Goal: Information Seeking & Learning: Learn about a topic

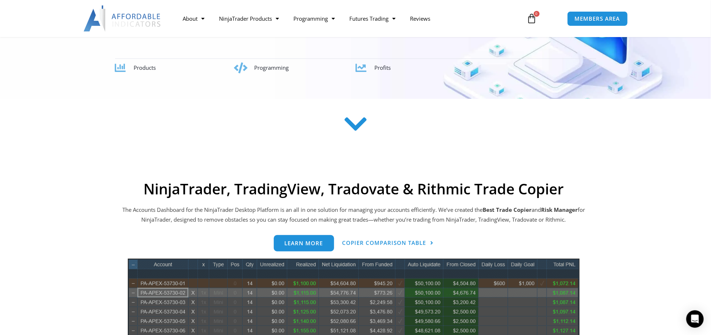
scroll to position [242, 0]
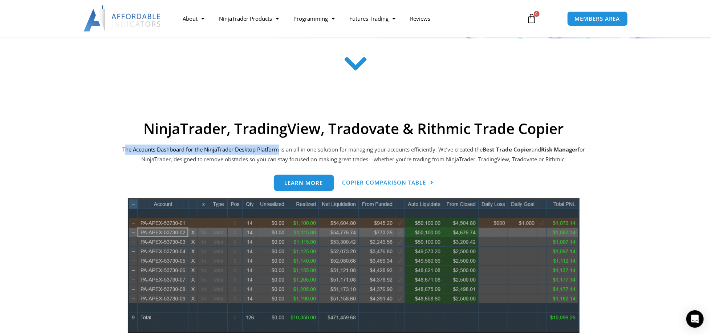
drag, startPoint x: 125, startPoint y: 148, endPoint x: 280, endPoint y: 149, distance: 155.1
click at [280, 149] on p "The Accounts Dashboard for the NinjaTrader Desktop Platform is an all in one so…" at bounding box center [353, 155] width 465 height 20
click at [282, 149] on p "The Accounts Dashboard for the NinjaTrader Desktop Platform is an all in one so…" at bounding box center [353, 155] width 465 height 20
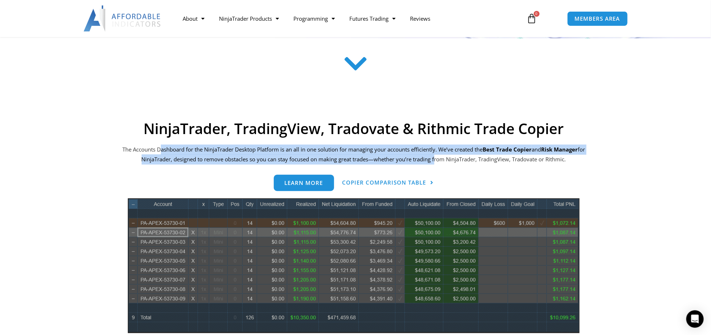
drag, startPoint x: 159, startPoint y: 149, endPoint x: 440, endPoint y: 157, distance: 280.6
click at [439, 157] on p "The Accounts Dashboard for the NinjaTrader Desktop Platform is an all in one so…" at bounding box center [353, 155] width 465 height 20
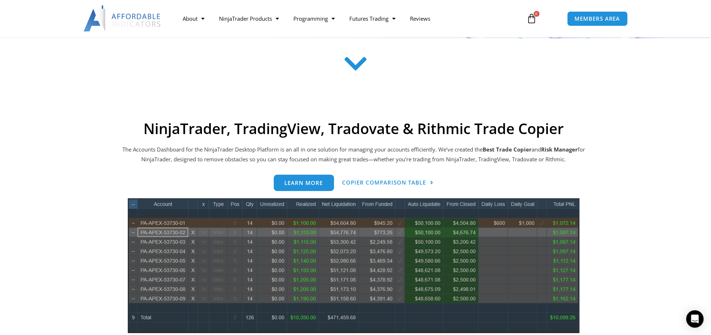
click at [440, 157] on p "The Accounts Dashboard for the NinjaTrader Desktop Platform is an all in one so…" at bounding box center [353, 155] width 465 height 20
drag, startPoint x: 185, startPoint y: 161, endPoint x: 306, endPoint y: 158, distance: 121.7
click at [303, 158] on p "The Accounts Dashboard for the NinjaTrader Desktop Platform is an all in one so…" at bounding box center [353, 155] width 465 height 20
click at [306, 158] on p "The Accounts Dashboard for the NinjaTrader Desktop Platform is an all in one so…" at bounding box center [353, 155] width 465 height 20
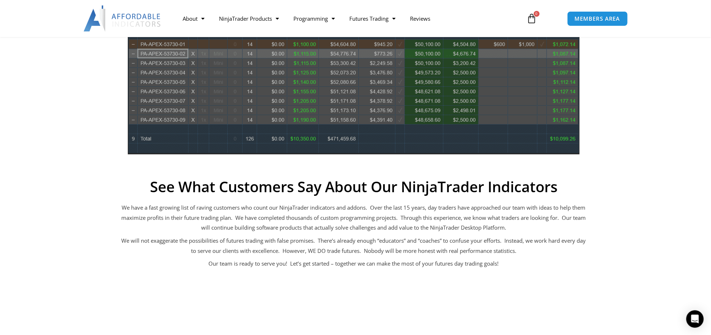
scroll to position [424, 0]
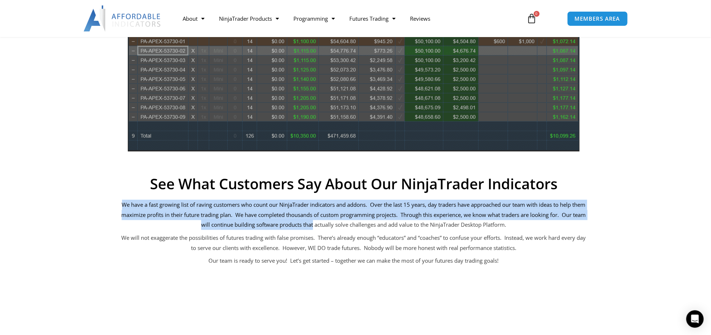
drag, startPoint x: 134, startPoint y: 206, endPoint x: 328, endPoint y: 221, distance: 195.3
click at [326, 220] on p "We have a fast growing list of raving customers who count our NinjaTrader indic…" at bounding box center [353, 215] width 465 height 31
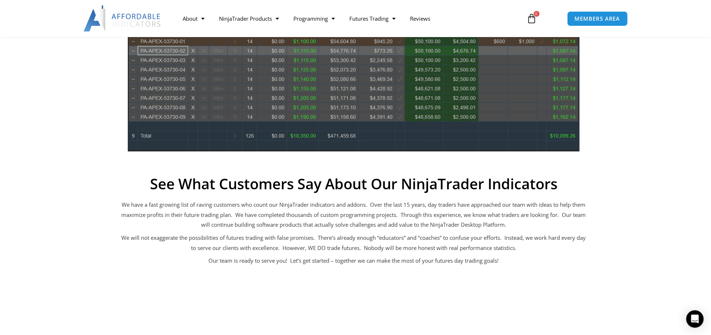
click at [328, 221] on p "We have a fast growing list of raving customers who count our NinjaTrader indic…" at bounding box center [353, 215] width 465 height 31
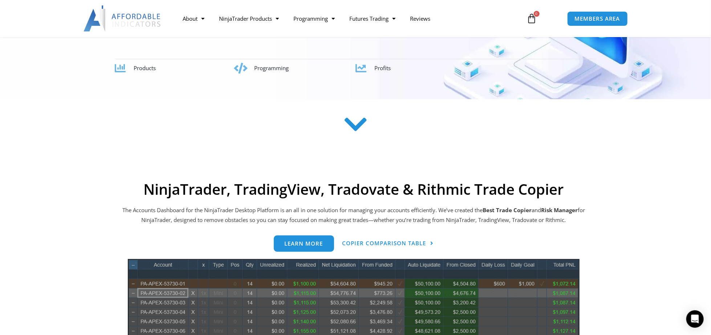
scroll to position [0, 0]
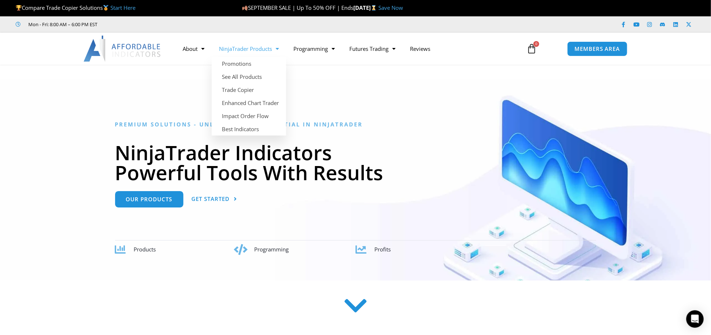
click at [266, 51] on link "NinjaTrader Products" at bounding box center [249, 48] width 74 height 17
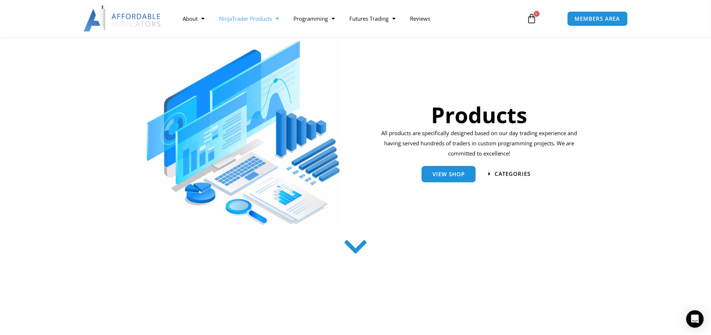
scroll to position [303, 0]
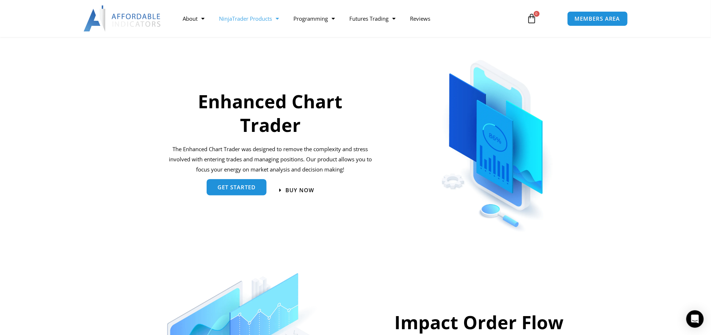
click at [252, 185] on span "get started" at bounding box center [237, 187] width 38 height 5
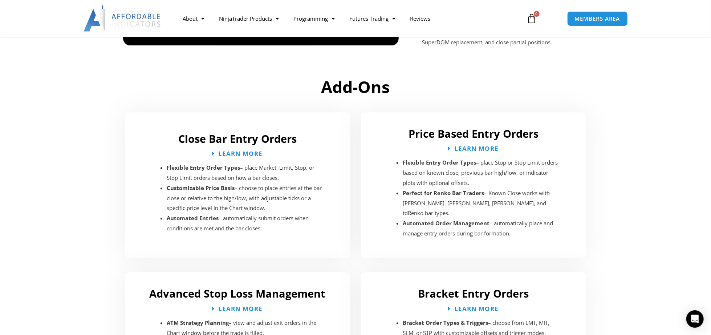
scroll to position [828, 0]
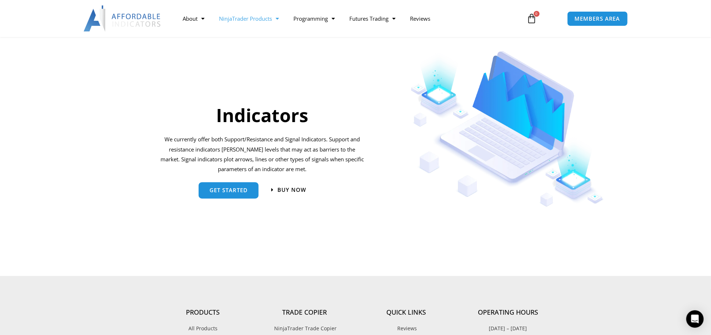
scroll to position [606, 0]
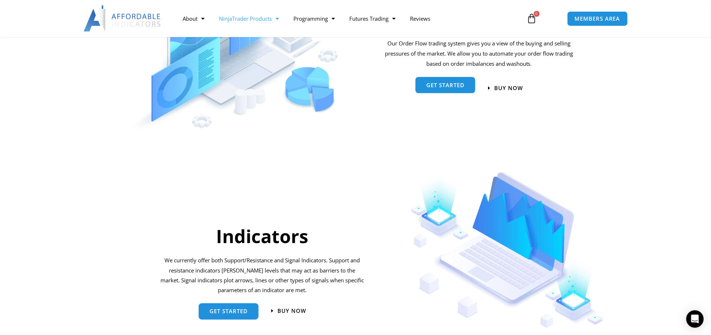
click at [441, 93] on link "Get started" at bounding box center [446, 85] width 60 height 16
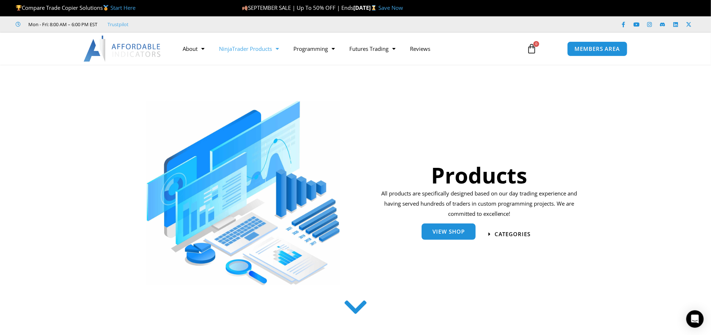
click at [443, 232] on span "View Shop" at bounding box center [449, 231] width 32 height 5
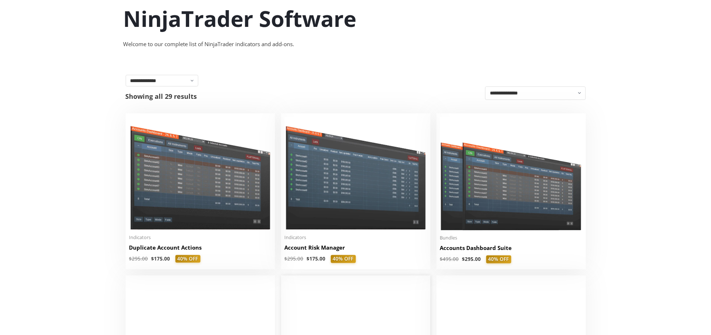
scroll to position [182, 0]
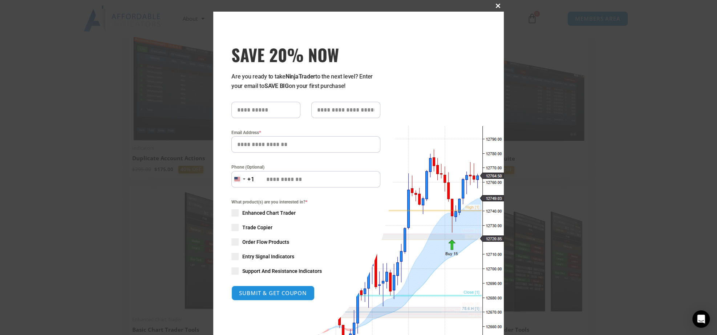
click at [496, 9] on button "Close this module" at bounding box center [498, 6] width 12 height 12
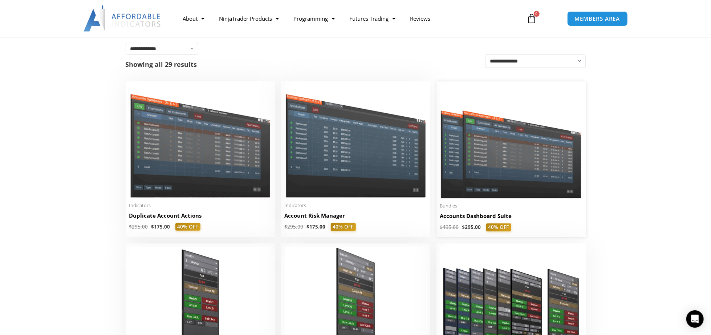
scroll to position [121, 0]
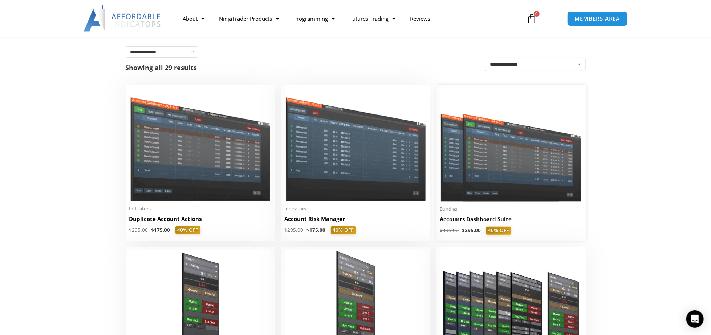
click at [509, 154] on img at bounding box center [511, 144] width 142 height 113
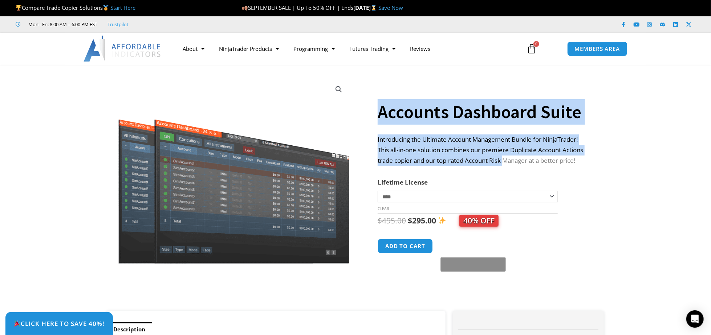
drag, startPoint x: 381, startPoint y: 157, endPoint x: 507, endPoint y: 169, distance: 126.7
click at [507, 169] on div "**********" at bounding box center [355, 191] width 505 height 239
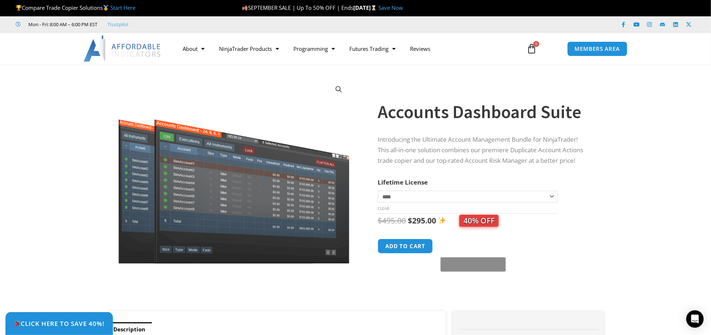
click at [510, 169] on div "**********" at bounding box center [484, 185] width 212 height 251
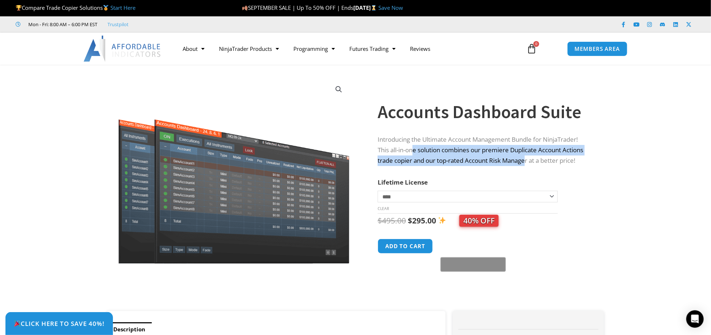
drag, startPoint x: 528, startPoint y: 165, endPoint x: 412, endPoint y: 146, distance: 117.1
click at [413, 146] on div "Introducing the Ultimate Account Management Bundle for NinjaTrader! This all-in…" at bounding box center [484, 151] width 212 height 35
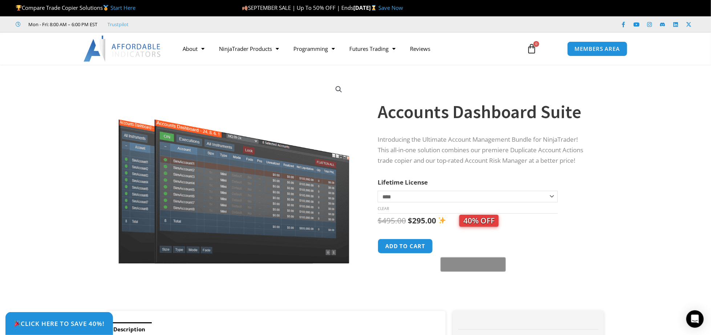
click at [412, 146] on p "Introducing the Ultimate Account Management Bundle for NinjaTrader! This all-in…" at bounding box center [484, 150] width 212 height 32
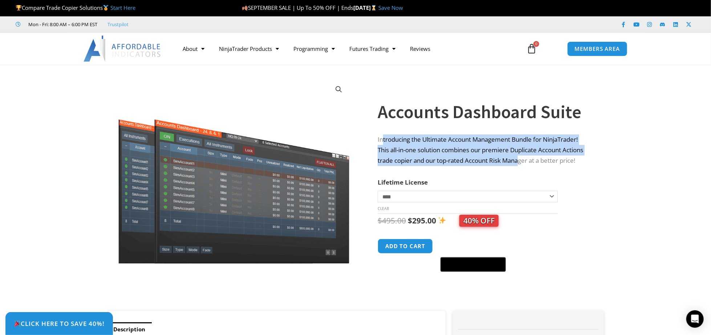
drag, startPoint x: 384, startPoint y: 141, endPoint x: 533, endPoint y: 157, distance: 150.2
click at [525, 156] on p "Introducing the Ultimate Account Management Bundle for NinjaTrader! This all-in…" at bounding box center [484, 150] width 212 height 32
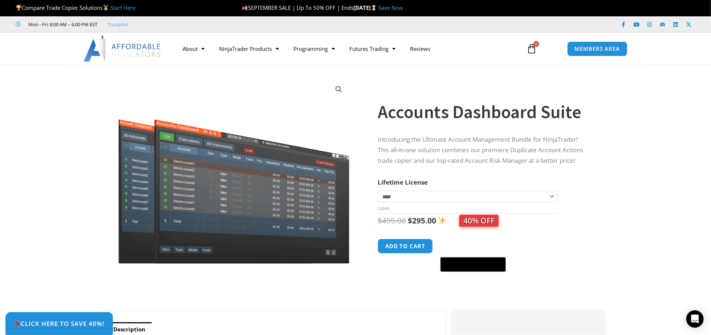
click at [533, 157] on p "Introducing the Ultimate Account Management Bundle for NinjaTrader! This all-in…" at bounding box center [484, 150] width 212 height 32
click at [416, 201] on select "**********" at bounding box center [468, 197] width 180 height 12
click at [378, 191] on select "**********" at bounding box center [468, 197] width 180 height 12
click at [415, 193] on select "**********" at bounding box center [468, 197] width 180 height 12
select select "*"
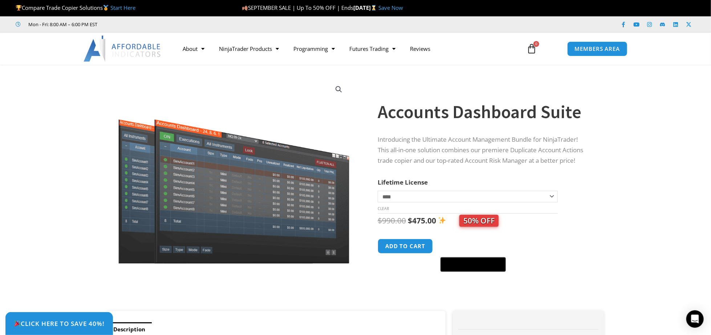
click at [378, 191] on select "**********" at bounding box center [468, 197] width 180 height 12
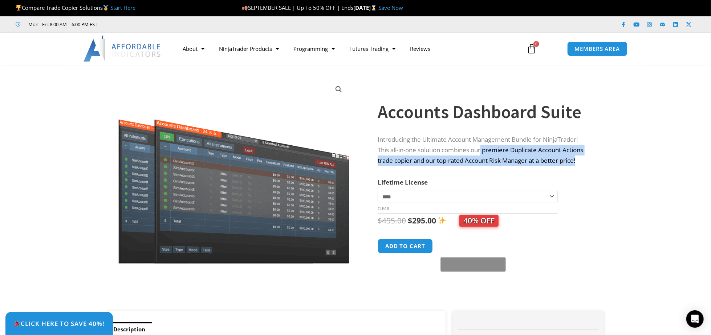
drag, startPoint x: 598, startPoint y: 159, endPoint x: 484, endPoint y: 149, distance: 114.2
click at [484, 149] on div "**********" at bounding box center [493, 191] width 230 height 239
click at [483, 149] on p "Introducing the Ultimate Account Management Bundle for NinjaTrader! This all-in…" at bounding box center [484, 150] width 212 height 32
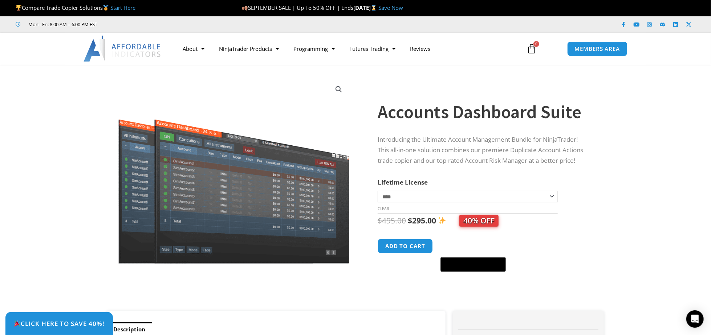
drag, startPoint x: 459, startPoint y: 149, endPoint x: 454, endPoint y: 150, distance: 4.9
click at [458, 149] on p "Introducing the Ultimate Account Management Bundle for NinjaTrader! This all-in…" at bounding box center [484, 150] width 212 height 32
click at [407, 151] on p "Introducing the Ultimate Account Management Bundle for NinjaTrader! This all-in…" at bounding box center [484, 150] width 212 height 32
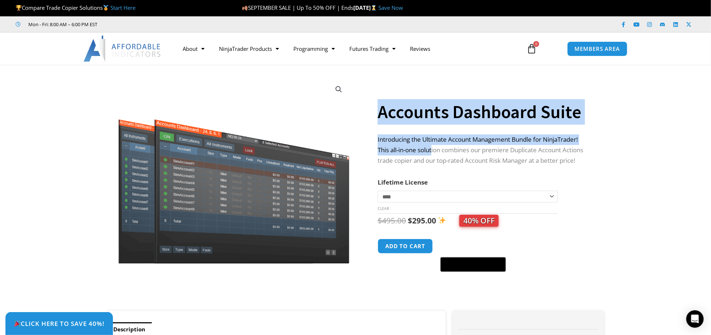
drag, startPoint x: 375, startPoint y: 150, endPoint x: 437, endPoint y: 153, distance: 61.8
click at [435, 153] on div "**********" at bounding box center [355, 191] width 505 height 239
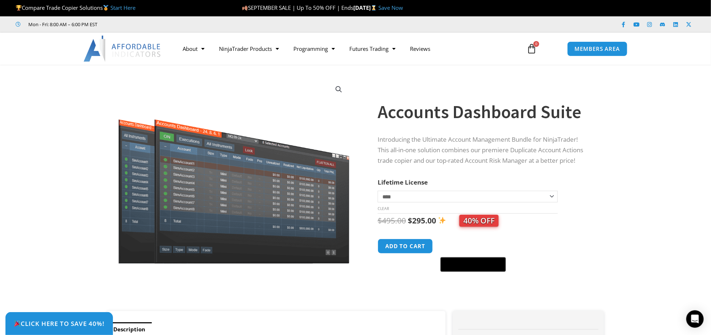
click at [438, 153] on p "Introducing the Ultimate Account Management Bundle for NinjaTrader! This all-in…" at bounding box center [484, 150] width 212 height 32
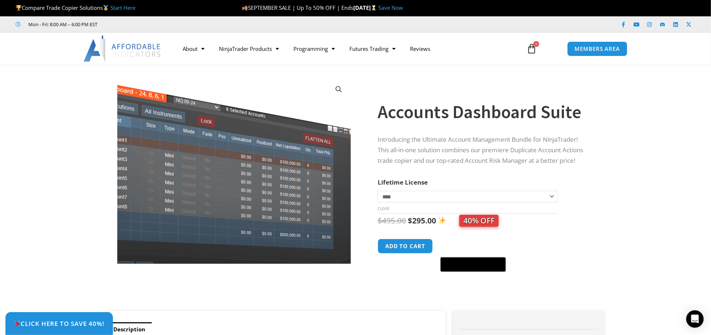
scroll to position [182, 0]
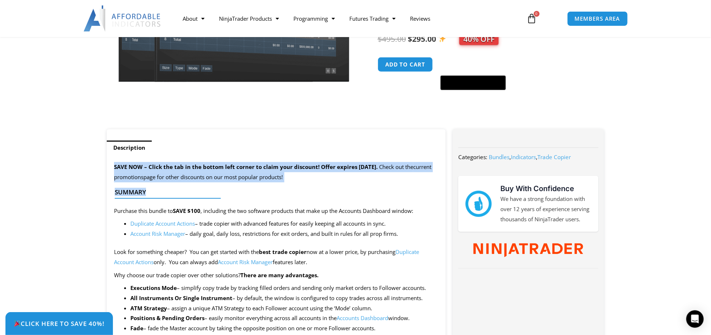
drag, startPoint x: 111, startPoint y: 169, endPoint x: 350, endPoint y: 199, distance: 240.5
click at [350, 199] on div at bounding box center [273, 198] width 317 height 4
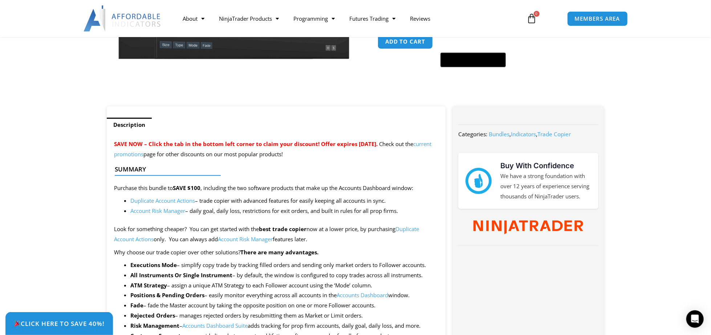
scroll to position [303, 0]
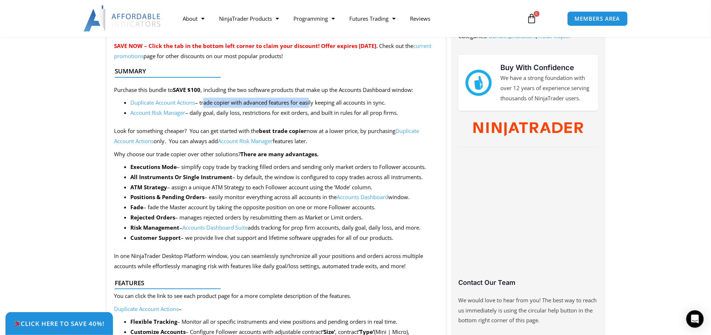
drag, startPoint x: 205, startPoint y: 103, endPoint x: 314, endPoint y: 104, distance: 109.0
click at [313, 104] on li "Duplicate Account Actions – trade copier with advanced features for easily keep…" at bounding box center [284, 103] width 308 height 10
click at [314, 104] on li "Duplicate Account Actions – trade copier with advanced features for easily keep…" at bounding box center [284, 103] width 308 height 10
drag, startPoint x: 202, startPoint y: 103, endPoint x: 305, endPoint y: 101, distance: 102.5
click at [302, 101] on li "Duplicate Account Actions – trade copier with advanced features for easily keep…" at bounding box center [284, 103] width 308 height 10
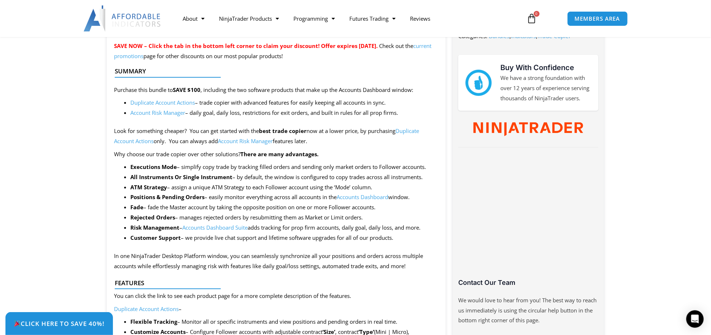
click at [305, 101] on li "Duplicate Account Actions – trade copier with advanced features for easily keep…" at bounding box center [284, 103] width 308 height 10
drag, startPoint x: 201, startPoint y: 114, endPoint x: 311, endPoint y: 104, distance: 111.3
click at [310, 104] on ul "Duplicate Account Actions – trade copier with advanced features for easily keep…" at bounding box center [284, 108] width 308 height 20
click at [312, 104] on li "Duplicate Account Actions – trade copier with advanced features for easily keep…" at bounding box center [284, 103] width 308 height 10
click at [218, 128] on p "Look for something cheaper? You can get started with the best trade copier now …" at bounding box center [276, 136] width 324 height 20
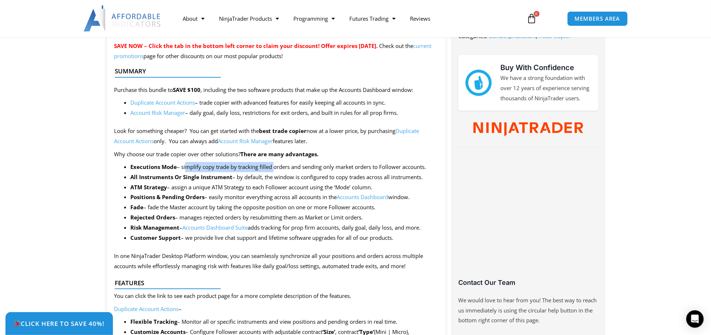
drag, startPoint x: 185, startPoint y: 166, endPoint x: 275, endPoint y: 167, distance: 90.5
click at [273, 167] on li "Executions Mode – simplify copy trade by tracking filled orders and sending onl…" at bounding box center [284, 167] width 308 height 10
click at [276, 167] on li "Executions Mode – simplify copy trade by tracking filled orders and sending onl…" at bounding box center [284, 167] width 308 height 10
drag, startPoint x: 150, startPoint y: 154, endPoint x: 189, endPoint y: 154, distance: 39.6
click at [189, 154] on p "Why choose our trade copier over other solutions? There are many advantages." at bounding box center [276, 154] width 324 height 10
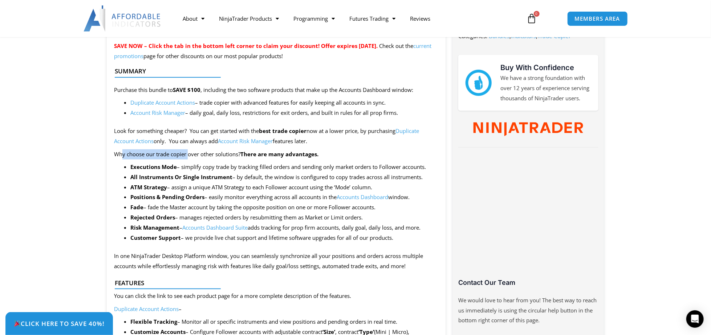
drag, startPoint x: 189, startPoint y: 154, endPoint x: 194, endPoint y: 154, distance: 5.1
click at [190, 154] on p "Why choose our trade copier over other solutions? There are many advantages." at bounding box center [276, 154] width 324 height 10
drag, startPoint x: 174, startPoint y: 187, endPoint x: 332, endPoint y: 184, distance: 158.1
click at [332, 184] on li "ATM Strategy – assign a unique ATM Strategy to each Follower account using the …" at bounding box center [284, 187] width 308 height 10
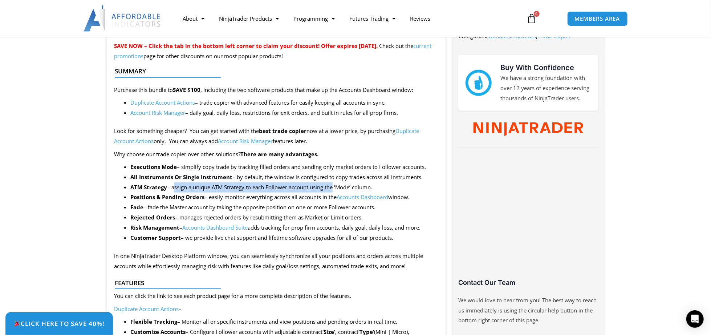
drag, startPoint x: 380, startPoint y: 184, endPoint x: 264, endPoint y: 185, distance: 116.6
click at [264, 185] on li "ATM Strategy – assign a unique ATM Strategy to each Follower account using the …" at bounding box center [284, 187] width 308 height 10
drag, startPoint x: 175, startPoint y: 188, endPoint x: 255, endPoint y: 191, distance: 79.6
click at [254, 191] on li "ATM Strategy – assign a unique ATM Strategy to each Follower account using the …" at bounding box center [284, 187] width 308 height 10
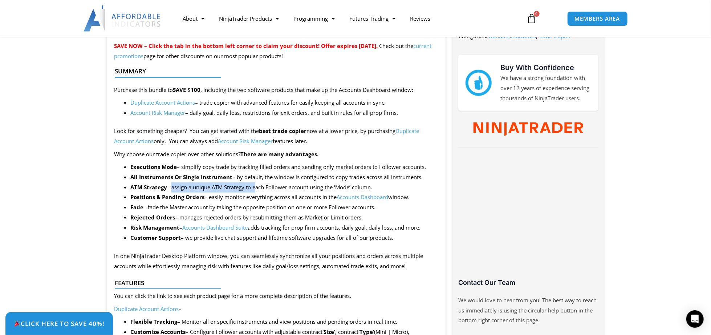
click at [255, 191] on li "ATM Strategy – assign a unique ATM Strategy to each Follower account using the …" at bounding box center [284, 187] width 308 height 10
drag, startPoint x: 174, startPoint y: 188, endPoint x: 266, endPoint y: 186, distance: 91.9
click at [266, 186] on li "ATM Strategy – assign a unique ATM Strategy to each Follower account using the …" at bounding box center [284, 187] width 308 height 10
drag, startPoint x: 203, startPoint y: 188, endPoint x: 326, endPoint y: 186, distance: 122.1
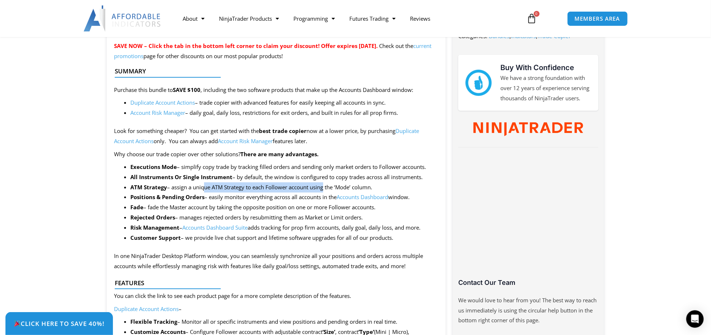
click at [324, 186] on li "ATM Strategy – assign a unique ATM Strategy to each Follower account using the …" at bounding box center [284, 187] width 308 height 10
click at [326, 186] on li "ATM Strategy – assign a unique ATM Strategy to each Follower account using the …" at bounding box center [284, 187] width 308 height 10
drag, startPoint x: 211, startPoint y: 199, endPoint x: 310, endPoint y: 199, distance: 99.2
click at [310, 199] on li "Positions & Pending Orders – easily monitor everything across all accounts in t…" at bounding box center [284, 197] width 308 height 10
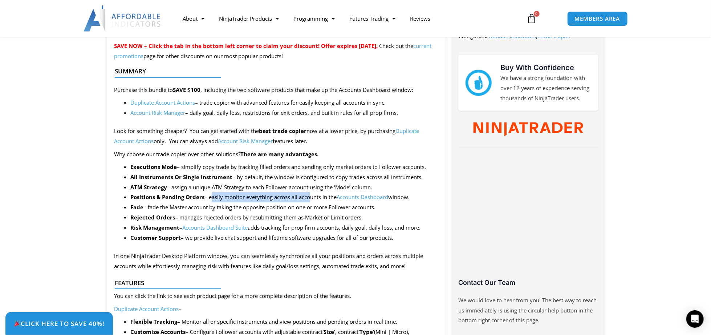
drag, startPoint x: 338, startPoint y: 199, endPoint x: 132, endPoint y: 198, distance: 205.3
click at [132, 198] on li "Positions & Pending Orders – easily monitor everything across all accounts in t…" at bounding box center [284, 197] width 308 height 10
click at [132, 198] on strong "Positions & Pending Orders" at bounding box center [167, 196] width 74 height 7
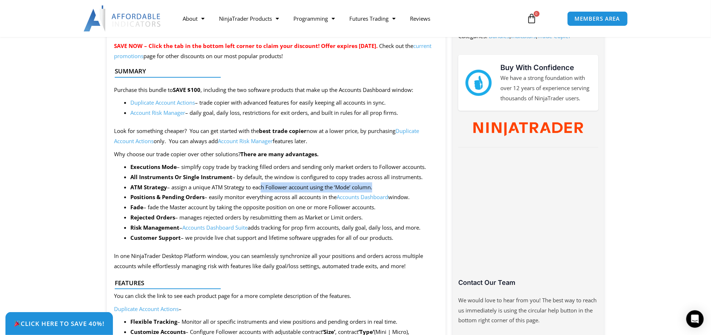
drag, startPoint x: 131, startPoint y: 197, endPoint x: 262, endPoint y: 192, distance: 130.9
click at [262, 192] on ul "Executions Mode – simplify copy trade by tracking filled orders and sending onl…" at bounding box center [284, 202] width 308 height 81
click at [262, 197] on li "Positions & Pending Orders – easily monitor everything across all accounts in t…" at bounding box center [284, 197] width 308 height 10
drag, startPoint x: 131, startPoint y: 207, endPoint x: 203, endPoint y: 205, distance: 72.0
click at [199, 205] on li "Fade – fade the Master account by taking the opposite position on one or more F…" at bounding box center [284, 207] width 308 height 10
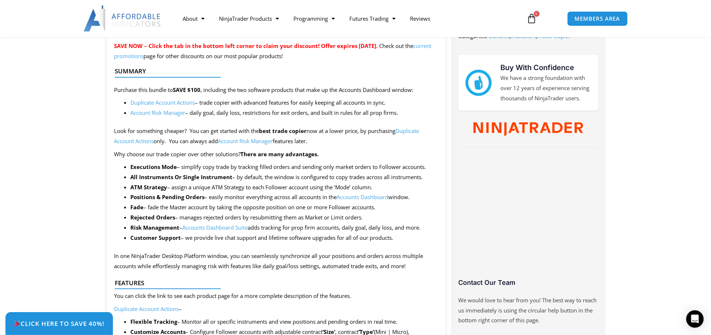
click at [203, 205] on li "Fade – fade the Master account by taking the opposite position on one or more F…" at bounding box center [284, 207] width 308 height 10
drag, startPoint x: 154, startPoint y: 208, endPoint x: 256, endPoint y: 208, distance: 102.5
click at [256, 208] on li "Fade – fade the Master account by taking the opposite position on one or more F…" at bounding box center [284, 207] width 308 height 10
click at [257, 208] on li "Fade – fade the Master account by taking the opposite position on one or more F…" at bounding box center [284, 207] width 308 height 10
click at [240, 209] on li "Fade – fade the Master account by taking the opposite position on one or more F…" at bounding box center [284, 207] width 308 height 10
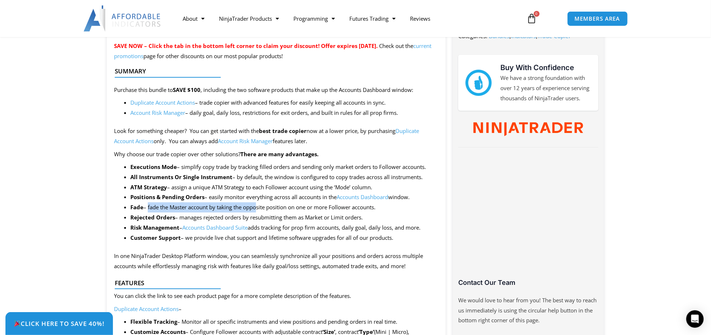
drag, startPoint x: 146, startPoint y: 209, endPoint x: 256, endPoint y: 207, distance: 109.4
click at [256, 207] on li "Fade – fade the Master account by taking the opposite position on one or more F…" at bounding box center [284, 207] width 308 height 10
drag, startPoint x: 256, startPoint y: 207, endPoint x: 239, endPoint y: 207, distance: 16.3
click at [256, 207] on li "Fade – fade the Master account by taking the opposite position on one or more F…" at bounding box center [284, 207] width 308 height 10
click at [175, 207] on li "Fade – fade the Master account by taking the opposite position on one or more F…" at bounding box center [284, 207] width 308 height 10
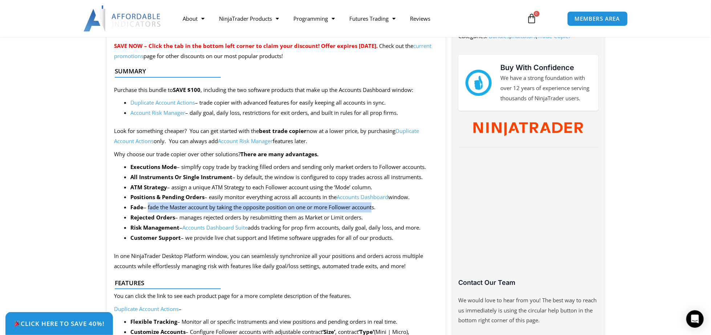
drag, startPoint x: 162, startPoint y: 207, endPoint x: 375, endPoint y: 209, distance: 212.9
click at [373, 209] on li "Fade – fade the Master account by taking the opposite position on one or more F…" at bounding box center [284, 207] width 308 height 10
click at [375, 209] on li "Fade – fade the Master account by taking the opposite position on one or more F…" at bounding box center [284, 207] width 308 height 10
drag, startPoint x: 381, startPoint y: 208, endPoint x: 120, endPoint y: 207, distance: 260.9
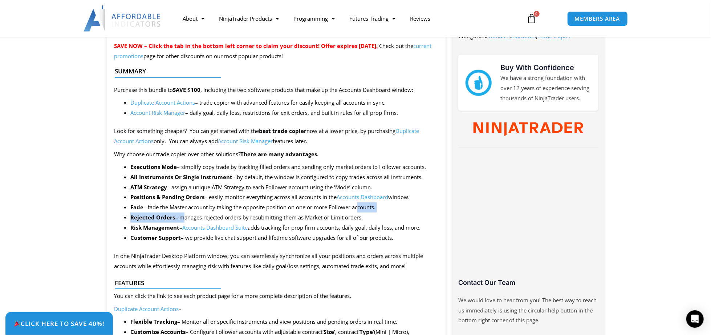
drag, startPoint x: 181, startPoint y: 215, endPoint x: 359, endPoint y: 212, distance: 178.4
click at [359, 212] on ul "Executions Mode – simplify copy trade by tracking filled orders and sending onl…" at bounding box center [284, 202] width 308 height 81
click at [363, 213] on li "Rejected Orders – manages rejected orders by resubmitting them as Market or Lim…" at bounding box center [284, 218] width 308 height 10
drag, startPoint x: 343, startPoint y: 218, endPoint x: 186, endPoint y: 209, distance: 156.8
click at [186, 209] on ul "Executions Mode – simplify copy trade by tracking filled orders and sending onl…" at bounding box center [284, 202] width 308 height 81
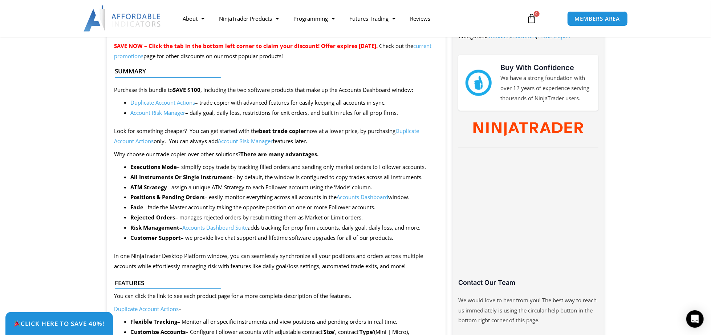
click at [186, 209] on li "Fade – fade the Master account by taking the opposite position on one or more F…" at bounding box center [284, 207] width 308 height 10
drag, startPoint x: 155, startPoint y: 207, endPoint x: 289, endPoint y: 209, distance: 134.4
click at [282, 209] on li "Fade – fade the Master account by taking the opposite position on one or more F…" at bounding box center [284, 207] width 308 height 10
click at [292, 208] on li "Fade – fade the Master account by taking the opposite position on one or more F…" at bounding box center [284, 207] width 308 height 10
drag, startPoint x: 180, startPoint y: 218, endPoint x: 270, endPoint y: 217, distance: 90.1
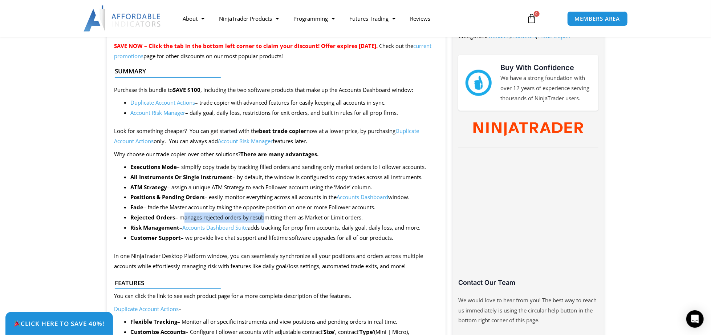
click at [267, 217] on li "Rejected Orders – manages rejected orders by resubmitting them as Market or Lim…" at bounding box center [284, 218] width 308 height 10
drag, startPoint x: 270, startPoint y: 217, endPoint x: 334, endPoint y: 217, distance: 63.9
click at [271, 217] on li "Rejected Orders – manages rejected orders by resubmitting them as Market or Lim…" at bounding box center [284, 218] width 308 height 10
drag, startPoint x: 378, startPoint y: 216, endPoint x: 264, endPoint y: 215, distance: 114.5
click at [264, 215] on li "Rejected Orders – manages rejected orders by resubmitting them as Market or Lim…" at bounding box center [284, 218] width 308 height 10
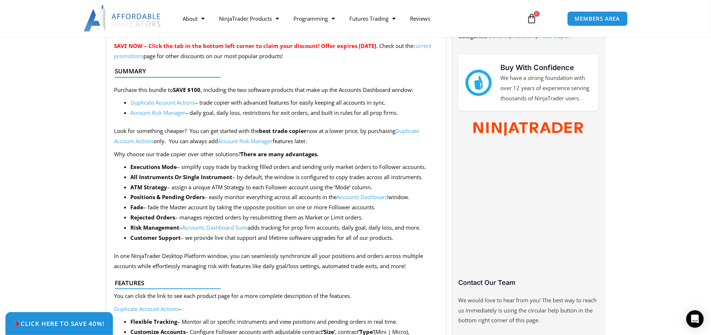
click at [264, 215] on li "Rejected Orders – manages rejected orders by resubmitting them as Market or Lim…" at bounding box center [284, 218] width 308 height 10
drag, startPoint x: 175, startPoint y: 217, endPoint x: 258, endPoint y: 220, distance: 82.6
click at [256, 221] on li "Rejected Orders – manages rejected orders by resubmitting them as Market or Lim…" at bounding box center [284, 218] width 308 height 10
click at [258, 220] on li "Rejected Orders – manages rejected orders by resubmitting them as Market or Lim…" at bounding box center [284, 218] width 308 height 10
drag, startPoint x: 323, startPoint y: 227, endPoint x: 347, endPoint y: 226, distance: 24.0
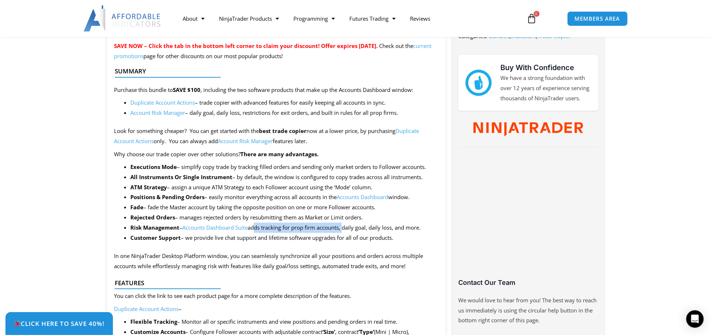
click at [347, 226] on li "Risk Management – Accounts Dashboard Suite adds tracking for prop firm accounts…" at bounding box center [284, 228] width 308 height 10
drag, startPoint x: 182, startPoint y: 239, endPoint x: 238, endPoint y: 242, distance: 56.4
click at [238, 242] on li "Customer Support – we provide live chat support and lifetime software upgrades …" at bounding box center [284, 238] width 308 height 10
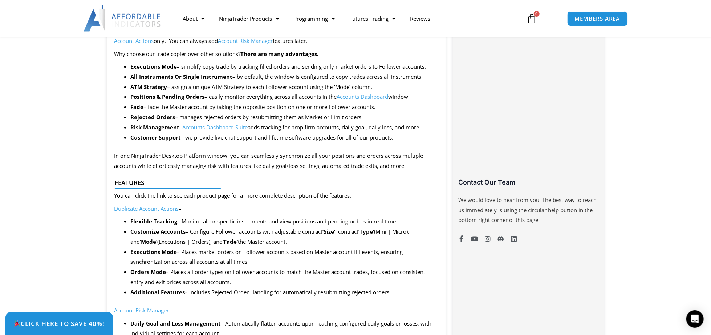
scroll to position [363, 0]
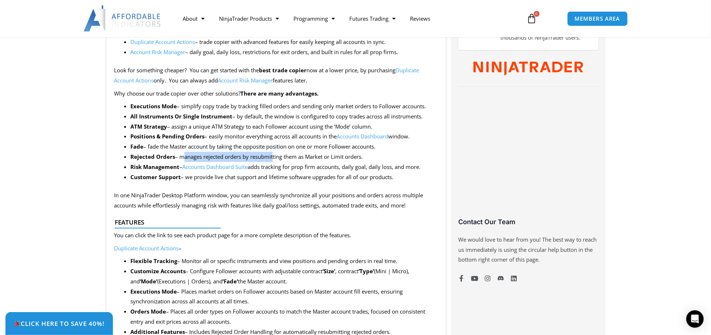
drag, startPoint x: 180, startPoint y: 157, endPoint x: 277, endPoint y: 158, distance: 97.4
click at [274, 158] on li "Rejected Orders – manages rejected orders by resubmitting them as Market or Lim…" at bounding box center [284, 157] width 308 height 10
click at [277, 158] on li "Rejected Orders – manages rejected orders by resubmitting them as Market or Lim…" at bounding box center [284, 157] width 308 height 10
drag, startPoint x: 271, startPoint y: 158, endPoint x: 307, endPoint y: 158, distance: 35.2
click at [307, 158] on li "Rejected Orders – manages rejected orders by resubmitting them as Market or Lim…" at bounding box center [284, 157] width 308 height 10
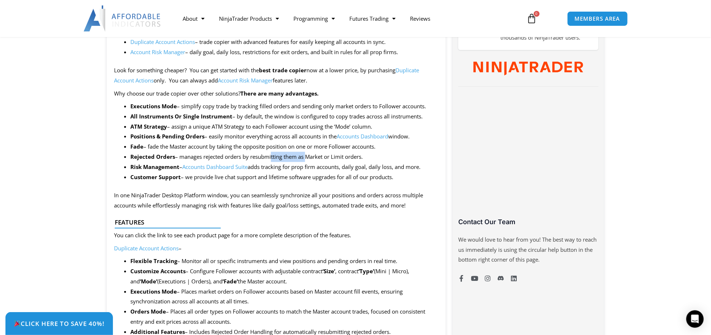
click at [307, 158] on li "Rejected Orders – manages rejected orders by resubmitting them as Market or Lim…" at bounding box center [284, 157] width 308 height 10
drag, startPoint x: 119, startPoint y: 197, endPoint x: 264, endPoint y: 199, distance: 145.0
click at [260, 199] on p "In one NinjaTrader Desktop Platform window, you can seamlessly synchronize all …" at bounding box center [276, 200] width 324 height 20
click at [267, 199] on p "In one NinjaTrader Desktop Platform window, you can seamlessly synchronize all …" at bounding box center [276, 200] width 324 height 20
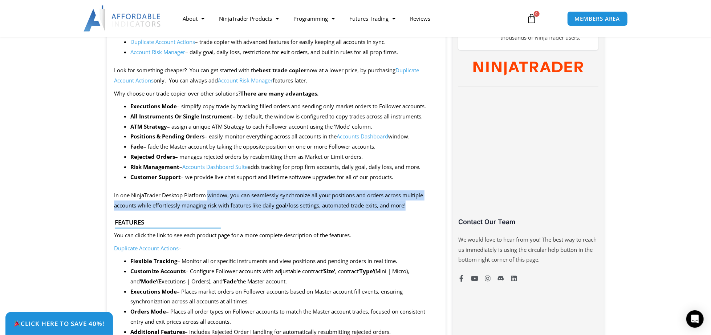
drag, startPoint x: 338, startPoint y: 203, endPoint x: 205, endPoint y: 197, distance: 133.5
click at [207, 197] on p "In one NinjaTrader Desktop Platform window, you can seamlessly synchronize all …" at bounding box center [276, 200] width 324 height 20
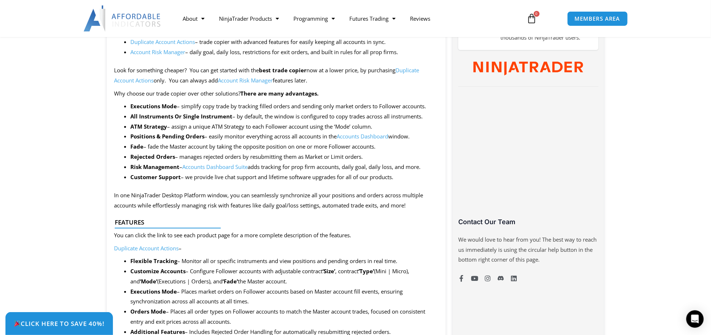
click at [205, 197] on p "In one NinjaTrader Desktop Platform window, you can seamlessly synchronize all …" at bounding box center [276, 200] width 324 height 20
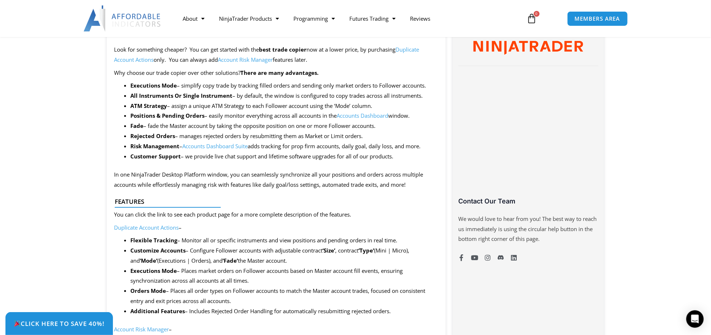
scroll to position [424, 0]
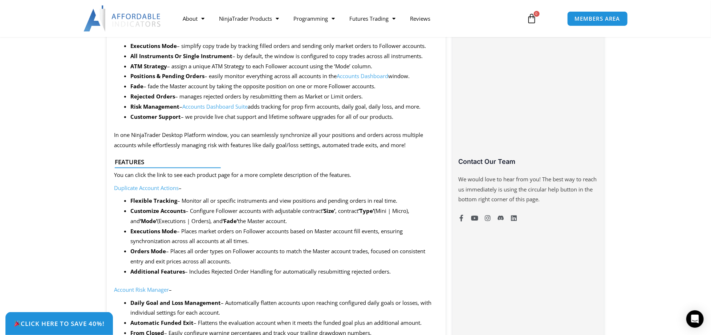
drag, startPoint x: 126, startPoint y: 175, endPoint x: 263, endPoint y: 176, distance: 136.6
click at [260, 176] on div at bounding box center [273, 174] width 317 height 17
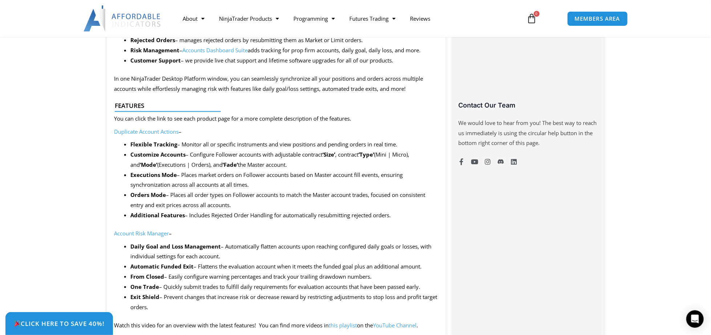
scroll to position [484, 0]
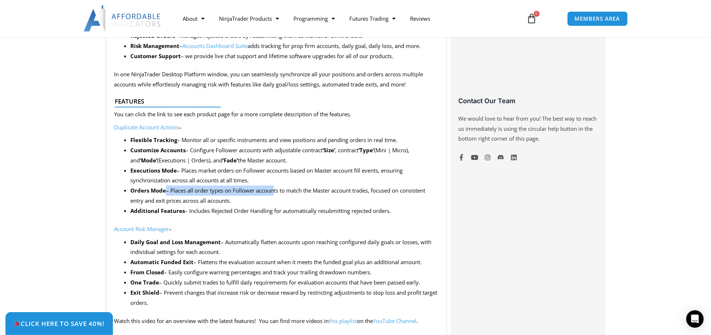
drag, startPoint x: 177, startPoint y: 190, endPoint x: 276, endPoint y: 190, distance: 98.8
click at [275, 190] on li "Orders Mode – Places all order types on Follower accounts to match the Master a…" at bounding box center [284, 196] width 308 height 20
click at [278, 190] on li "Orders Mode – Places all order types on Follower accounts to match the Master a…" at bounding box center [284, 196] width 308 height 20
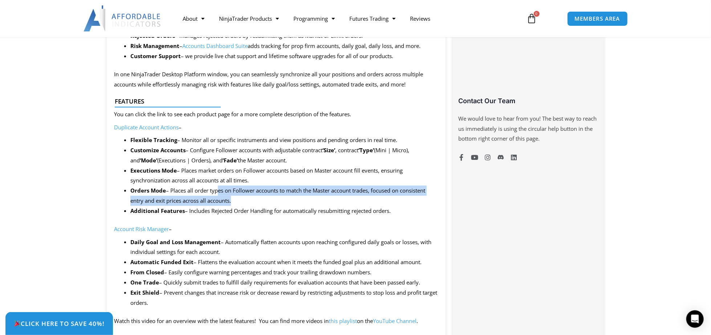
click at [218, 193] on li "Orders Mode – Places all order types on Follower accounts to match the Master a…" at bounding box center [284, 196] width 308 height 20
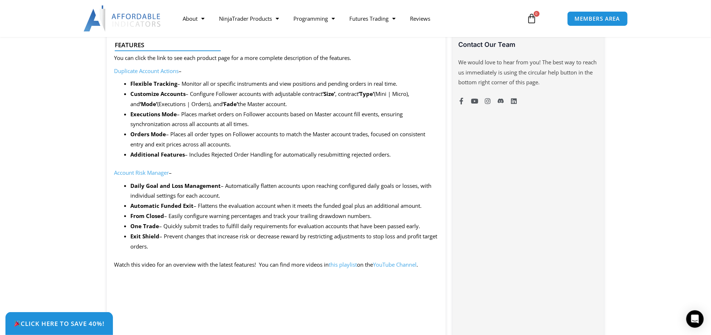
scroll to position [545, 0]
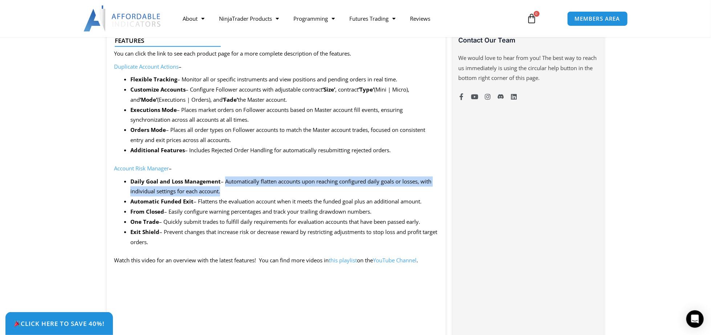
drag, startPoint x: 227, startPoint y: 180, endPoint x: 318, endPoint y: 187, distance: 90.8
click at [314, 187] on li "Daily Goal and Loss Management – Automatically flatten accounts upon reaching c…" at bounding box center [284, 187] width 308 height 20
click at [318, 187] on li "Daily Goal and Loss Management – Automatically flatten accounts upon reaching c…" at bounding box center [284, 187] width 308 height 20
drag, startPoint x: 316, startPoint y: 188, endPoint x: 244, endPoint y: 180, distance: 72.4
click at [244, 180] on li "Daily Goal and Loss Management – Automatically flatten accounts upon reaching c…" at bounding box center [284, 187] width 308 height 20
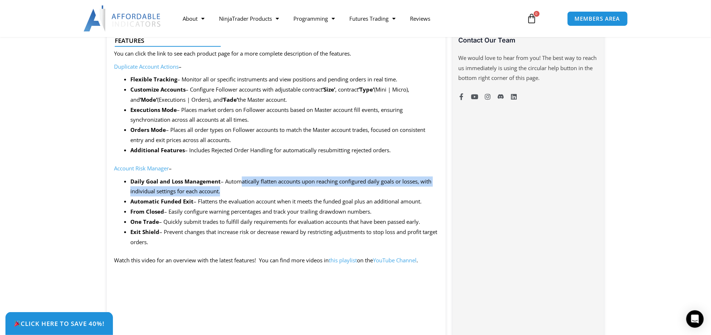
click at [244, 180] on li "Daily Goal and Loss Management – Automatically flatten accounts upon reaching c…" at bounding box center [284, 187] width 308 height 20
drag, startPoint x: 231, startPoint y: 180, endPoint x: 320, endPoint y: 188, distance: 89.4
click at [318, 188] on li "Daily Goal and Loss Management – Automatically flatten accounts upon reaching c…" at bounding box center [284, 187] width 308 height 20
click at [320, 188] on li "Daily Goal and Loss Management – Automatically flatten accounts upon reaching c…" at bounding box center [284, 187] width 308 height 20
drag, startPoint x: 324, startPoint y: 190, endPoint x: 243, endPoint y: 178, distance: 82.2
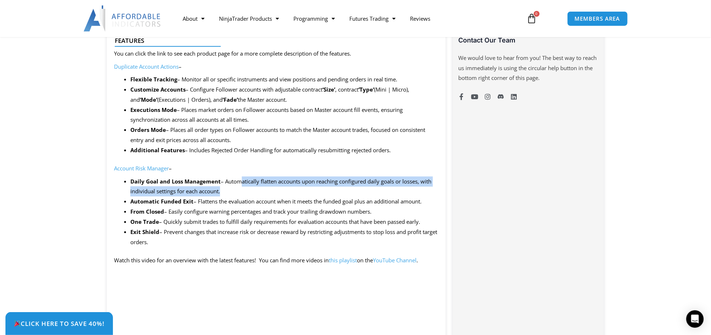
click at [243, 178] on li "Daily Goal and Loss Management – Automatically flatten accounts upon reaching c…" at bounding box center [284, 187] width 308 height 20
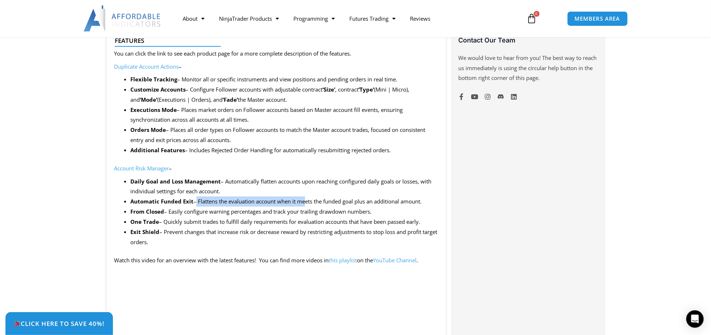
drag, startPoint x: 199, startPoint y: 204, endPoint x: 308, endPoint y: 203, distance: 109.0
click at [307, 203] on li "Automatic Funded Exit – Flattens the evaluation account when it meets the funde…" at bounding box center [284, 202] width 308 height 10
drag, startPoint x: 430, startPoint y: 201, endPoint x: 330, endPoint y: 198, distance: 100.7
click at [330, 198] on li "Automatic Funded Exit – Flattens the evaluation account when it meets the funde…" at bounding box center [284, 202] width 308 height 10
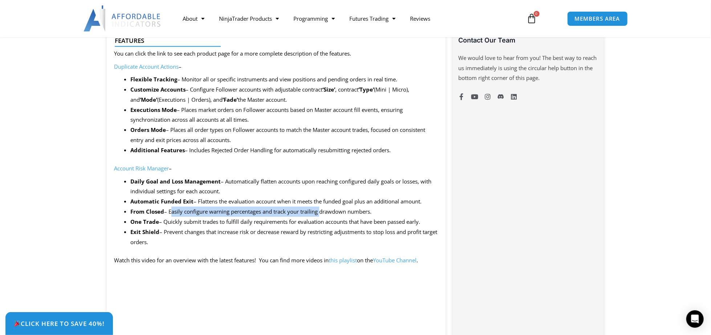
drag, startPoint x: 172, startPoint y: 212, endPoint x: 327, endPoint y: 216, distance: 154.8
click at [324, 216] on li "From Closed – Easily configure warning percentages and track your trailing draw…" at bounding box center [284, 212] width 308 height 10
click at [327, 216] on li "From Closed – Easily configure warning percentages and track your trailing draw…" at bounding box center [284, 212] width 308 height 10
drag, startPoint x: 170, startPoint y: 212, endPoint x: 306, endPoint y: 213, distance: 136.6
click at [306, 213] on li "From Closed – Easily configure warning percentages and track your trailing draw…" at bounding box center [284, 212] width 308 height 10
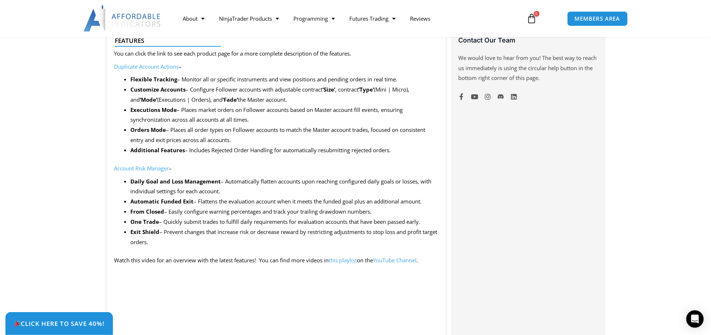
click at [307, 213] on li "From Closed – Easily configure warning percentages and track your trailing draw…" at bounding box center [284, 212] width 308 height 10
drag, startPoint x: 381, startPoint y: 211, endPoint x: 288, endPoint y: 209, distance: 93.0
click at [289, 209] on li "From Closed – Easily configure warning percentages and track your trailing draw…" at bounding box center [284, 212] width 308 height 10
click at [288, 209] on li "From Closed – Easily configure warning percentages and track your trailing draw…" at bounding box center [284, 212] width 308 height 10
drag, startPoint x: 210, startPoint y: 225, endPoint x: 234, endPoint y: 225, distance: 24.0
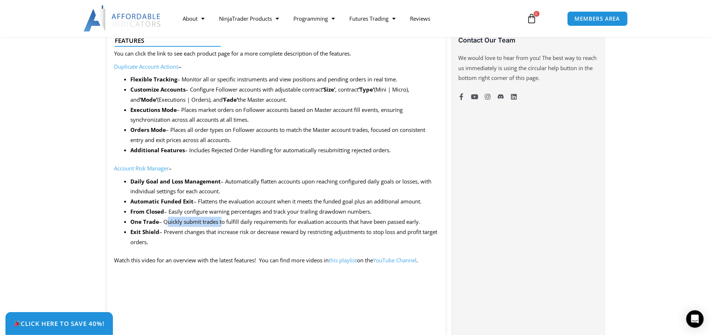
click at [226, 225] on li "One Trade – Quickly submit trades to fulfill daily requirements for evaluation …" at bounding box center [284, 222] width 308 height 10
click at [239, 225] on li "One Trade – Quickly submit trades to fulfill daily requirements for evaluation …" at bounding box center [284, 222] width 308 height 10
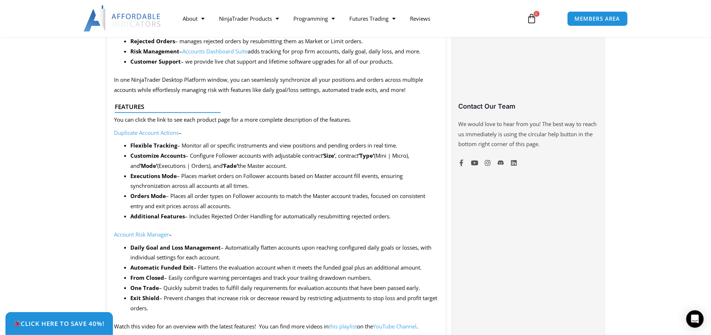
scroll to position [484, 0]
drag, startPoint x: 192, startPoint y: 217, endPoint x: 288, endPoint y: 218, distance: 95.9
click at [288, 218] on li "Additional Features – Includes Rejected Order Handling for automatically resubm…" at bounding box center [284, 216] width 308 height 10
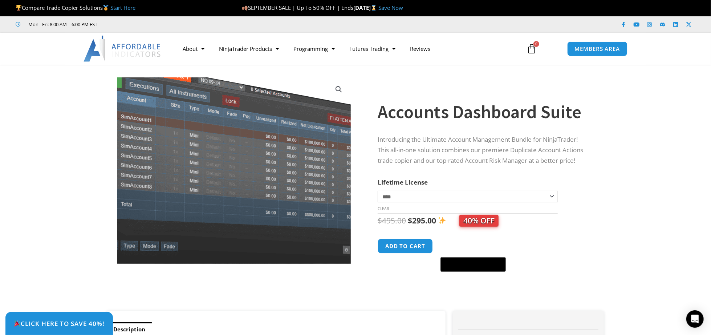
scroll to position [0, 0]
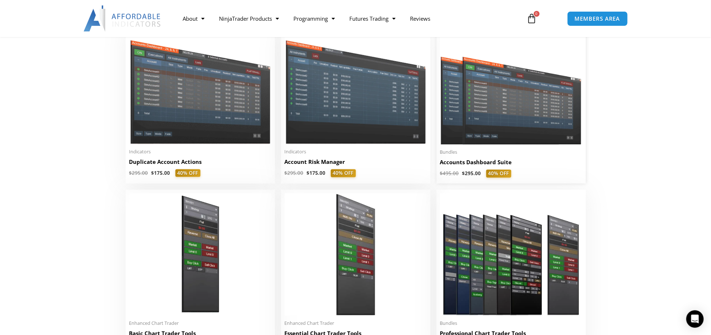
scroll to position [181, 0]
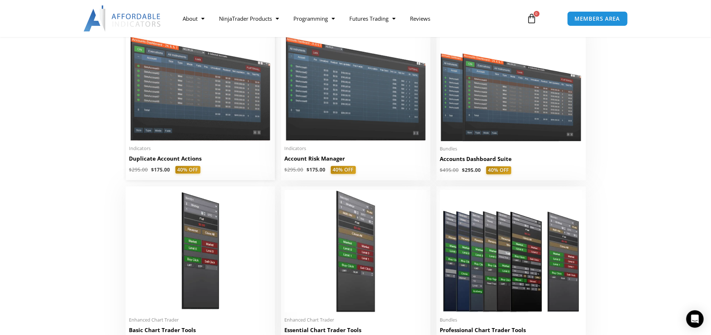
click at [219, 105] on img at bounding box center [200, 84] width 142 height 113
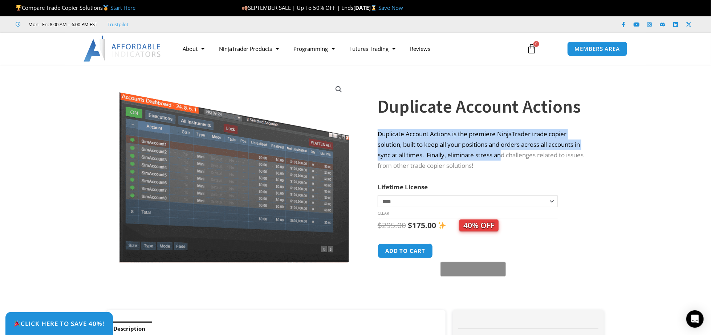
drag, startPoint x: 378, startPoint y: 132, endPoint x: 505, endPoint y: 158, distance: 130.1
click at [505, 158] on p "Duplicate Account Actions is the premiere NinjaTrader trade copier solution, bu…" at bounding box center [484, 150] width 212 height 42
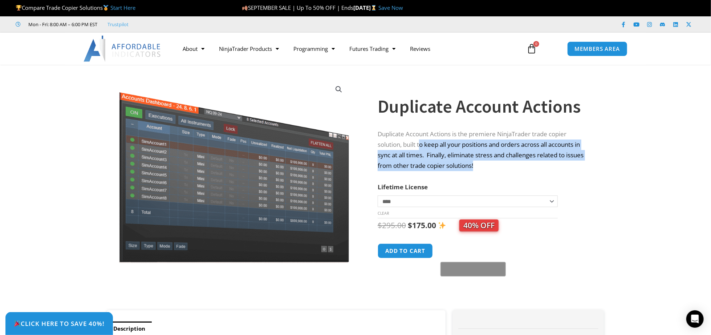
drag, startPoint x: 526, startPoint y: 166, endPoint x: 421, endPoint y: 140, distance: 108.2
click at [421, 140] on p "Duplicate Account Actions is the premiere NinjaTrader trade copier solution, bu…" at bounding box center [484, 150] width 212 height 42
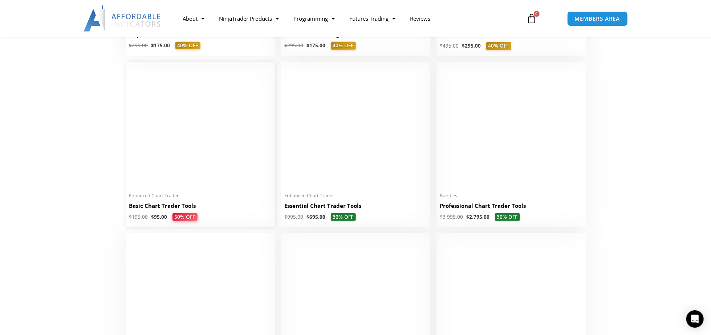
scroll to position [302, 0]
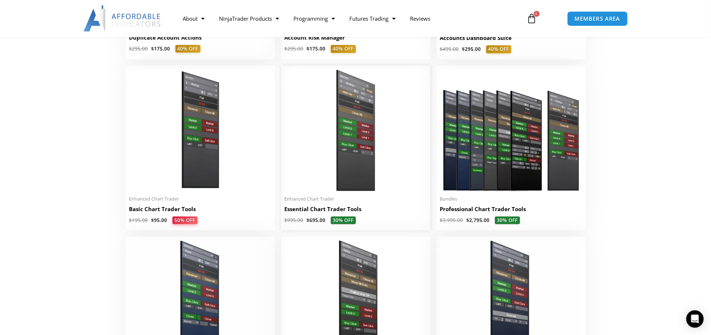
click at [342, 128] on img at bounding box center [356, 130] width 142 height 122
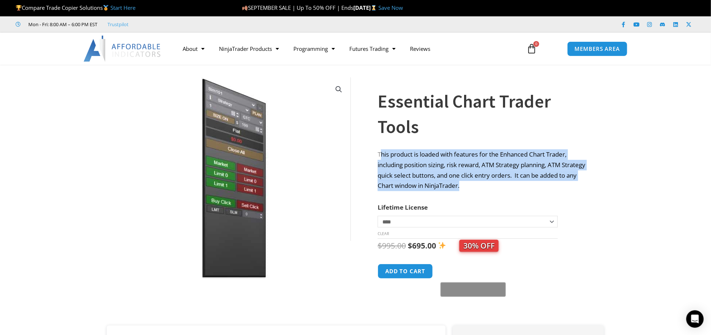
drag, startPoint x: 400, startPoint y: 154, endPoint x: 511, endPoint y: 181, distance: 113.9
click at [511, 181] on p "This product is loaded with features for the Enhanced Chart Trader, including p…" at bounding box center [484, 170] width 212 height 42
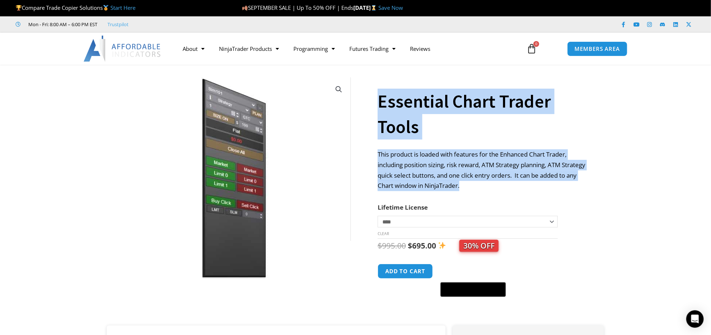
drag, startPoint x: 516, startPoint y: 182, endPoint x: 375, endPoint y: 154, distance: 143.0
click at [375, 154] on div "**********" at bounding box center [355, 199] width 505 height 254
click at [375, 154] on div at bounding box center [371, 199] width 13 height 254
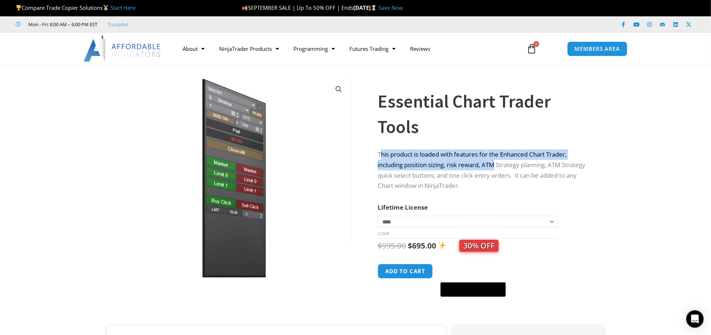
drag, startPoint x: 388, startPoint y: 157, endPoint x: 497, endPoint y: 168, distance: 110.0
click at [497, 168] on p "This product is loaded with features for the Enhanced Chart Trader, including p…" at bounding box center [484, 170] width 212 height 42
click at [498, 169] on p "This product is loaded with features for the Enhanced Chart Trader, including p…" at bounding box center [484, 170] width 212 height 42
drag, startPoint x: 557, startPoint y: 166, endPoint x: 397, endPoint y: 163, distance: 159.1
click at [397, 163] on p "This product is loaded with features for the Enhanced Chart Trader, including p…" at bounding box center [484, 170] width 212 height 42
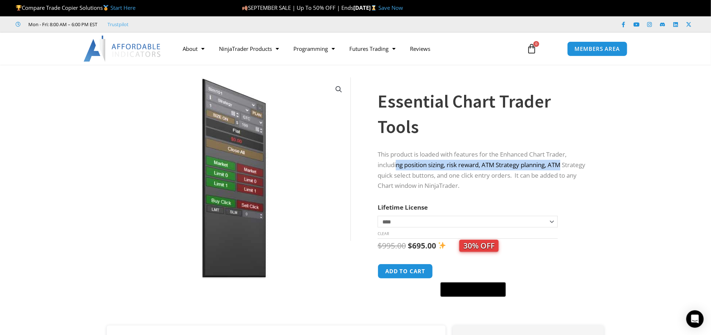
drag, startPoint x: 397, startPoint y: 163, endPoint x: 379, endPoint y: 165, distance: 18.3
click at [397, 163] on p "This product is loaded with features for the Enhanced Chart Trader, including p…" at bounding box center [484, 170] width 212 height 42
click at [380, 165] on p "This product is loaded with features for the Enhanced Chart Trader, including p…" at bounding box center [484, 170] width 212 height 42
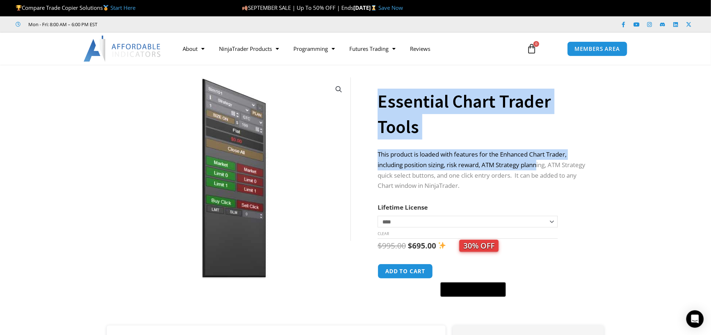
drag, startPoint x: 380, startPoint y: 163, endPoint x: 543, endPoint y: 167, distance: 162.8
click at [542, 167] on div "**********" at bounding box center [355, 199] width 505 height 254
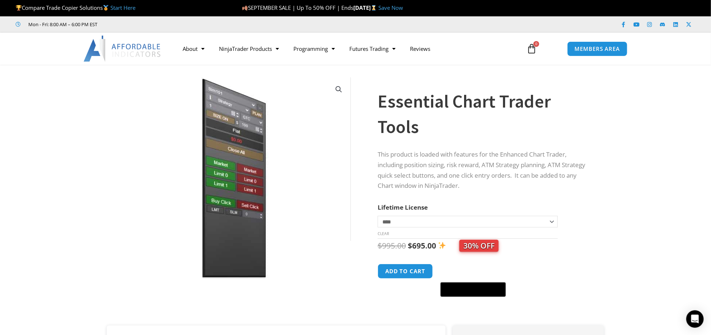
drag, startPoint x: 543, startPoint y: 167, endPoint x: 553, endPoint y: 167, distance: 9.8
click at [544, 167] on p "This product is loaded with features for the Enhanced Chart Trader, including p…" at bounding box center [484, 170] width 212 height 42
drag, startPoint x: 567, startPoint y: 167, endPoint x: 419, endPoint y: 164, distance: 149.0
click at [421, 164] on p "This product is loaded with features for the Enhanced Chart Trader, including p…" at bounding box center [484, 170] width 212 height 42
click at [419, 164] on p "This product is loaded with features for the Enhanced Chart Trader, including p…" at bounding box center [484, 170] width 212 height 42
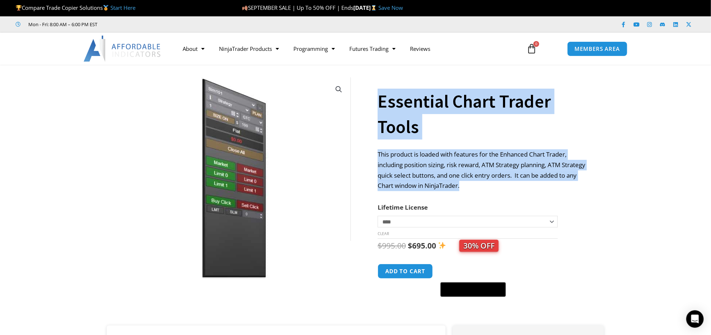
drag, startPoint x: 392, startPoint y: 174, endPoint x: 490, endPoint y: 186, distance: 99.6
click at [488, 186] on div "**********" at bounding box center [355, 199] width 505 height 254
click at [490, 186] on p "This product is loaded with features for the Enhanced Chart Trader, including p…" at bounding box center [484, 170] width 212 height 42
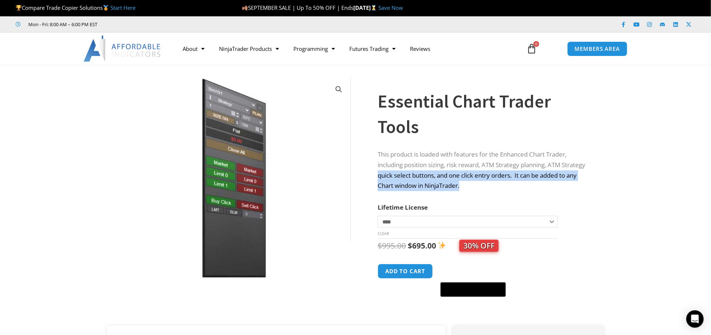
drag, startPoint x: 440, startPoint y: 177, endPoint x: 401, endPoint y: 173, distance: 38.8
click at [402, 173] on p "This product is loaded with features for the Enhanced Chart Trader, including p…" at bounding box center [484, 170] width 212 height 42
click at [401, 173] on p "This product is loaded with features for the Enhanced Chart Trader, including p…" at bounding box center [484, 170] width 212 height 42
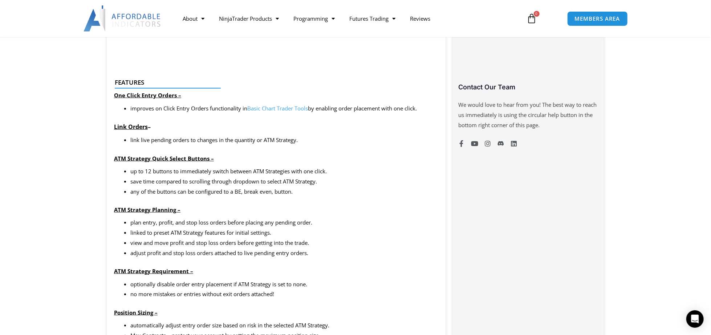
scroll to position [545, 0]
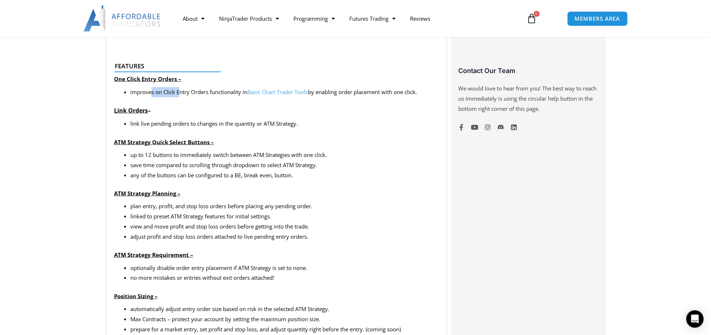
drag, startPoint x: 151, startPoint y: 92, endPoint x: 185, endPoint y: 93, distance: 33.1
click at [180, 93] on li "improves on Click Entry Orders functionality in Basic Chart Trader Tools by ena…" at bounding box center [284, 92] width 308 height 10
click at [185, 93] on li "improves on Click Entry Orders functionality in Basic Chart Trader Tools by ena…" at bounding box center [284, 92] width 308 height 10
drag, startPoint x: 131, startPoint y: 126, endPoint x: 222, endPoint y: 125, distance: 91.2
click at [220, 125] on li "link live pending orders to changes in the quantity or ATM Strategy." at bounding box center [284, 124] width 308 height 10
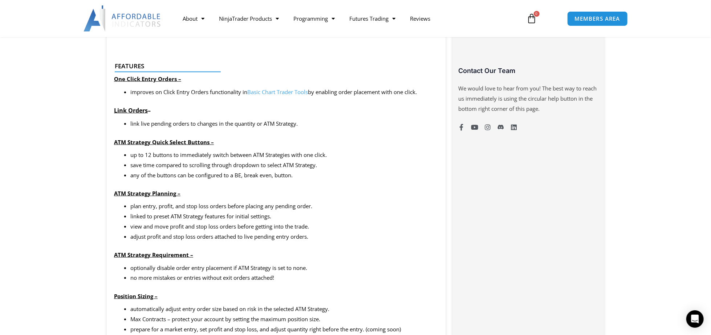
click at [223, 125] on li "link live pending orders to changes in the quantity or ATM Strategy." at bounding box center [284, 124] width 308 height 10
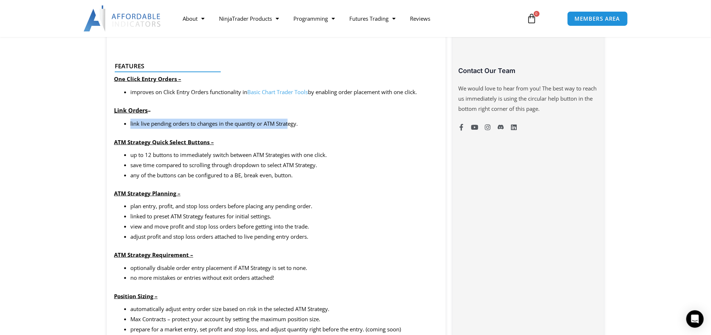
drag, startPoint x: 130, startPoint y: 125, endPoint x: 291, endPoint y: 126, distance: 161.7
click at [291, 126] on li "link live pending orders to changes in the quantity or ATM Strategy." at bounding box center [284, 124] width 308 height 10
drag, startPoint x: 308, startPoint y: 125, endPoint x: 196, endPoint y: 124, distance: 111.5
click at [196, 124] on li "link live pending orders to changes in the quantity or ATM Strategy." at bounding box center [284, 124] width 308 height 10
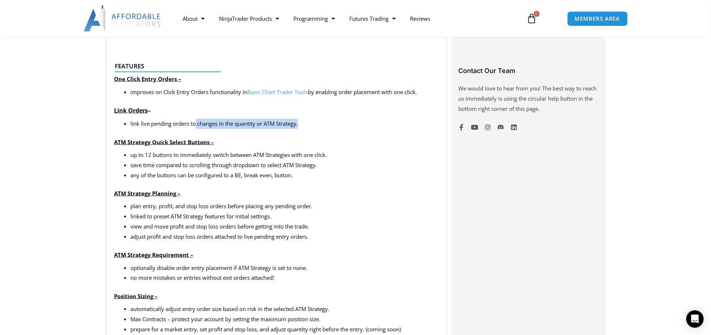
click at [196, 124] on li "link live pending orders to changes in the quantity or ATM Strategy." at bounding box center [284, 124] width 308 height 10
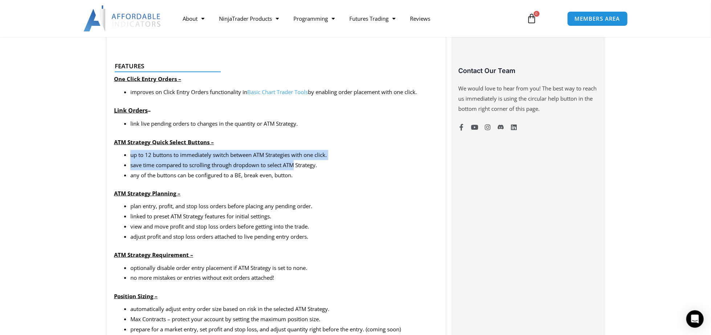
drag, startPoint x: 142, startPoint y: 154, endPoint x: 298, endPoint y: 163, distance: 156.5
click at [296, 163] on ul "up to 12 buttons to immediately switch between ATM Strategies with one click. s…" at bounding box center [284, 165] width 308 height 31
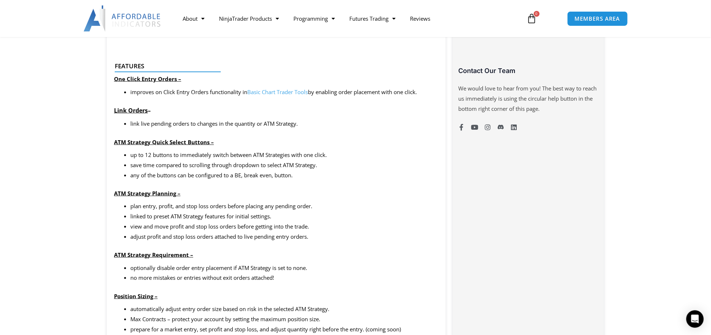
click at [298, 163] on li "save time compared to scrolling through dropdown to select ATM Strategy." at bounding box center [284, 165] width 308 height 10
drag, startPoint x: 312, startPoint y: 171, endPoint x: 194, endPoint y: 158, distance: 118.7
click at [196, 158] on ul "up to 12 buttons to immediately switch between ATM Strategies with one click. s…" at bounding box center [284, 165] width 308 height 31
click at [194, 158] on li "up to 12 buttons to immediately switch between ATM Strategies with one click." at bounding box center [284, 155] width 308 height 10
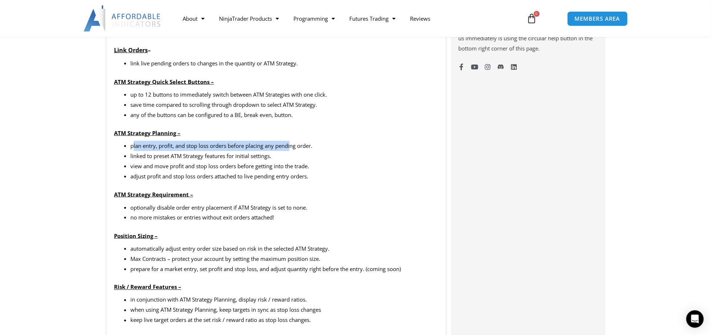
drag, startPoint x: 133, startPoint y: 148, endPoint x: 294, endPoint y: 151, distance: 161.3
click at [293, 151] on li "plan entry, profit, and stop loss orders before placing any pending order." at bounding box center [284, 146] width 308 height 10
click at [300, 151] on ul "plan entry, profit, and stop loss orders before placing any pending order. link…" at bounding box center [284, 161] width 308 height 40
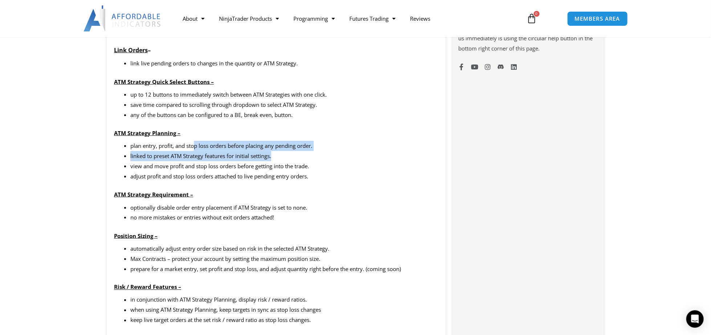
drag, startPoint x: 304, startPoint y: 155, endPoint x: 192, endPoint y: 148, distance: 112.5
click at [194, 149] on ul "plan entry, profit, and stop loss orders before placing any pending order. link…" at bounding box center [284, 161] width 308 height 40
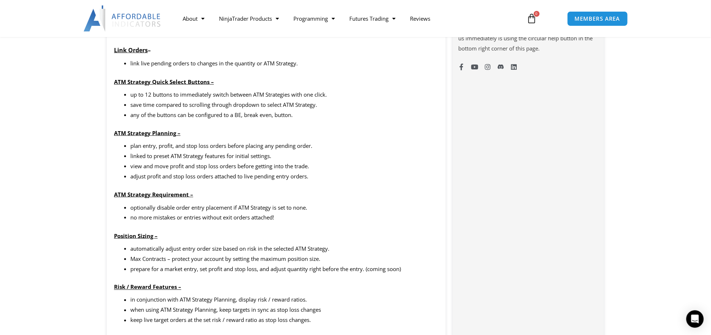
click at [192, 148] on li "plan entry, profit, and stop loss orders before placing any pending order." at bounding box center [284, 146] width 308 height 10
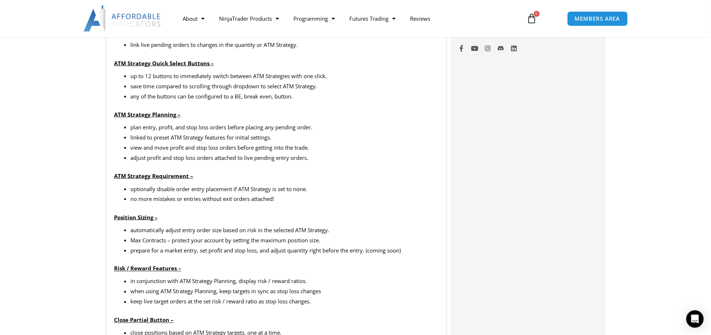
scroll to position [666, 0]
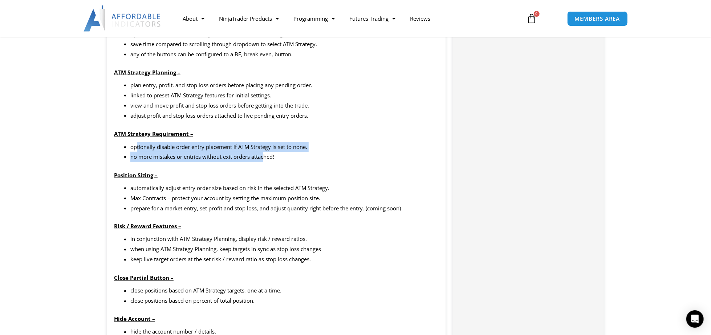
drag, startPoint x: 207, startPoint y: 150, endPoint x: 269, endPoint y: 158, distance: 63.0
click at [267, 158] on ul "optionally disable order entry placement if ATM Strategy is set to none. no mor…" at bounding box center [284, 152] width 308 height 20
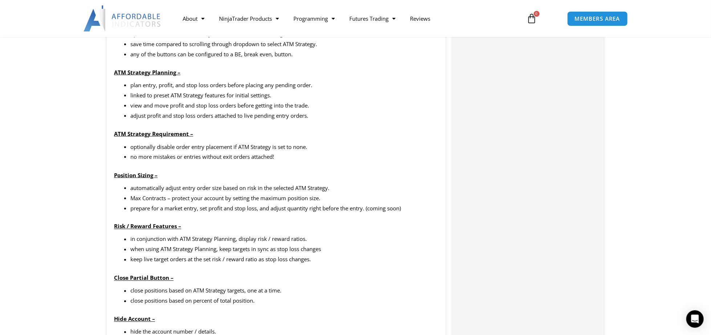
click at [269, 158] on li "no more mistakes or entries without exit orders attached!" at bounding box center [284, 157] width 308 height 10
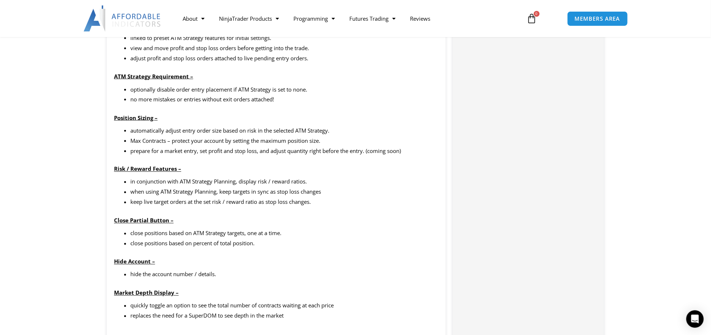
scroll to position [727, 0]
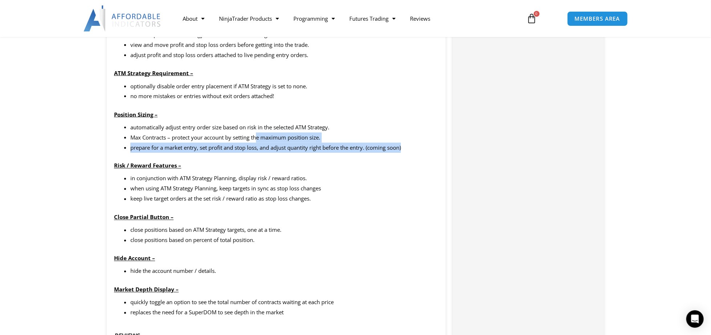
drag, startPoint x: 409, startPoint y: 152, endPoint x: 253, endPoint y: 136, distance: 157.1
click at [255, 136] on ul "automatically adjust entry order size based on risk in the selected ATM Strateg…" at bounding box center [284, 137] width 308 height 31
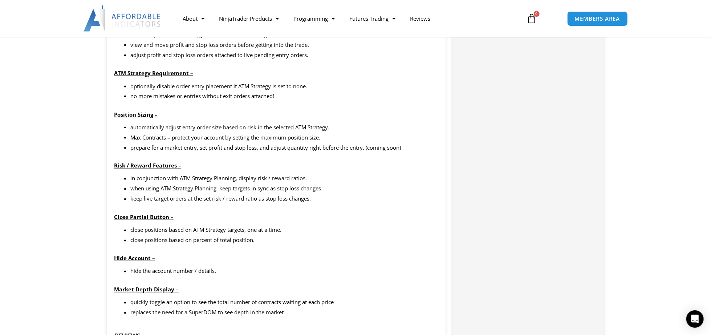
click at [253, 136] on li "Max Contracts – protect your account by setting the maximum position size." at bounding box center [284, 138] width 308 height 10
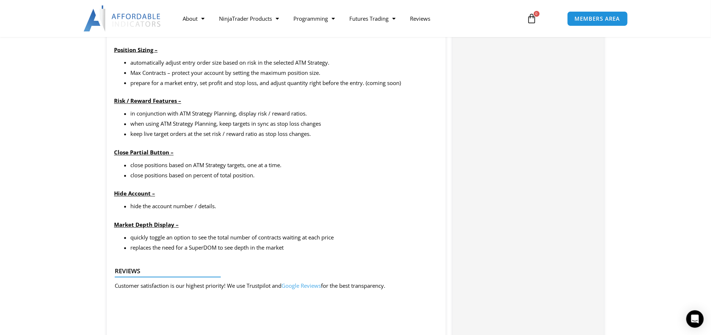
scroll to position [787, 0]
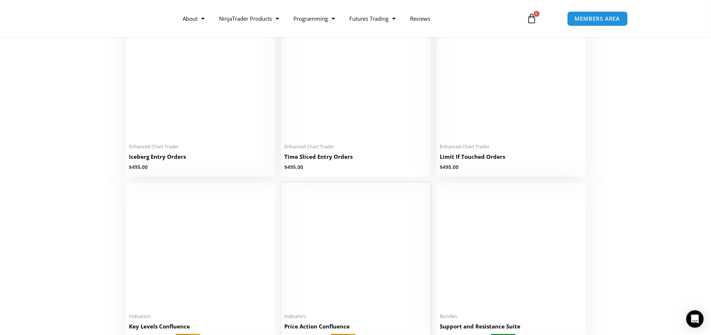
scroll to position [726, 0]
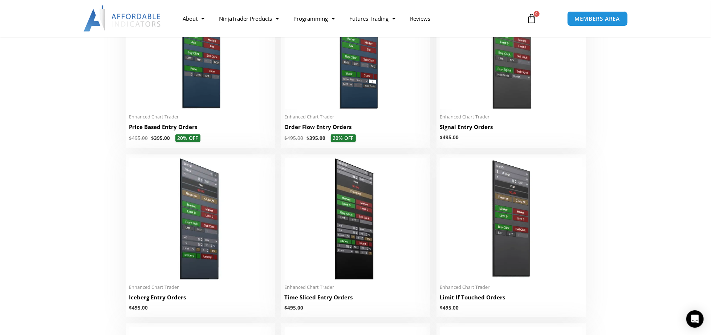
drag, startPoint x: 667, startPoint y: 200, endPoint x: 650, endPoint y: 200, distance: 16.7
click at [667, 200] on section "**********" at bounding box center [355, 312] width 711 height 1778
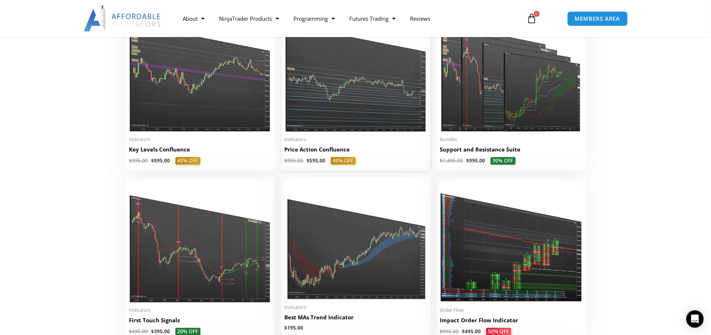
scroll to position [1029, 0]
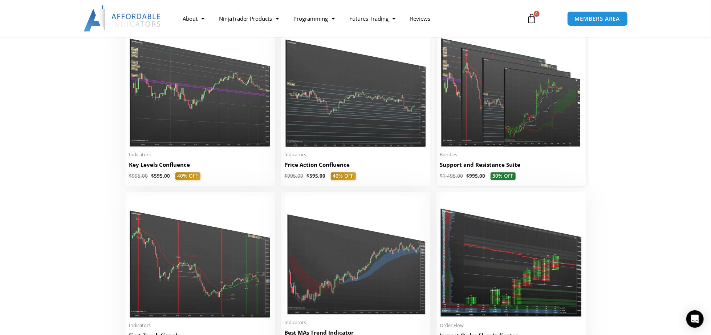
click at [480, 125] on img at bounding box center [511, 86] width 142 height 122
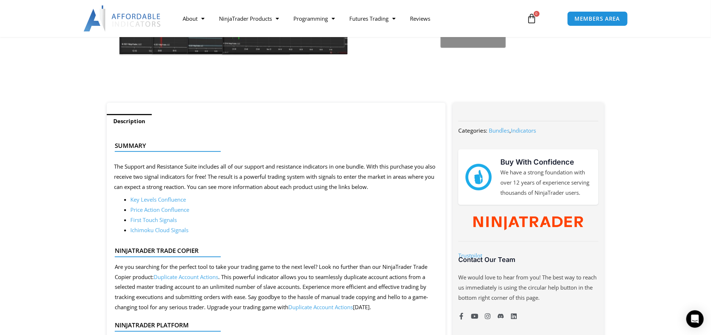
scroll to position [242, 0]
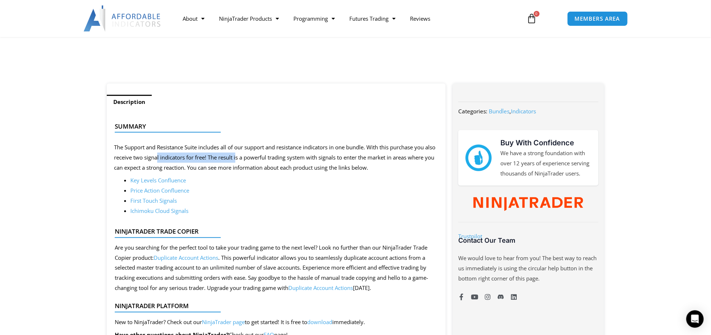
drag, startPoint x: 180, startPoint y: 154, endPoint x: 250, endPoint y: 155, distance: 70.1
click at [250, 155] on p "The Support and Resistance Suite includes all of our support and resistance ind…" at bounding box center [276, 157] width 324 height 31
click at [251, 156] on p "The Support and Resistance Suite includes all of our support and resistance ind…" at bounding box center [276, 157] width 324 height 31
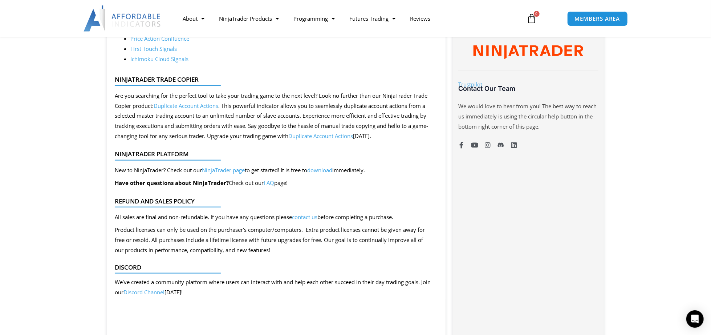
scroll to position [424, 0]
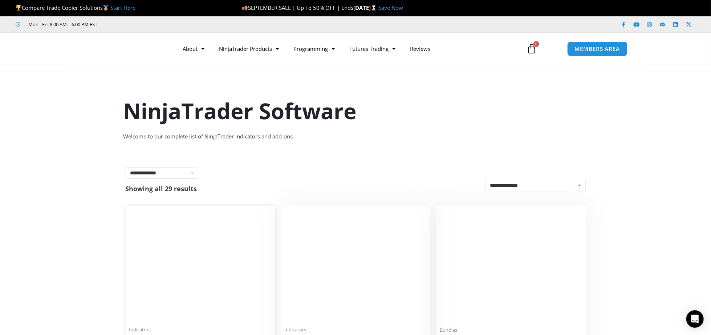
scroll to position [121, 0]
